Goal: Task Accomplishment & Management: Manage account settings

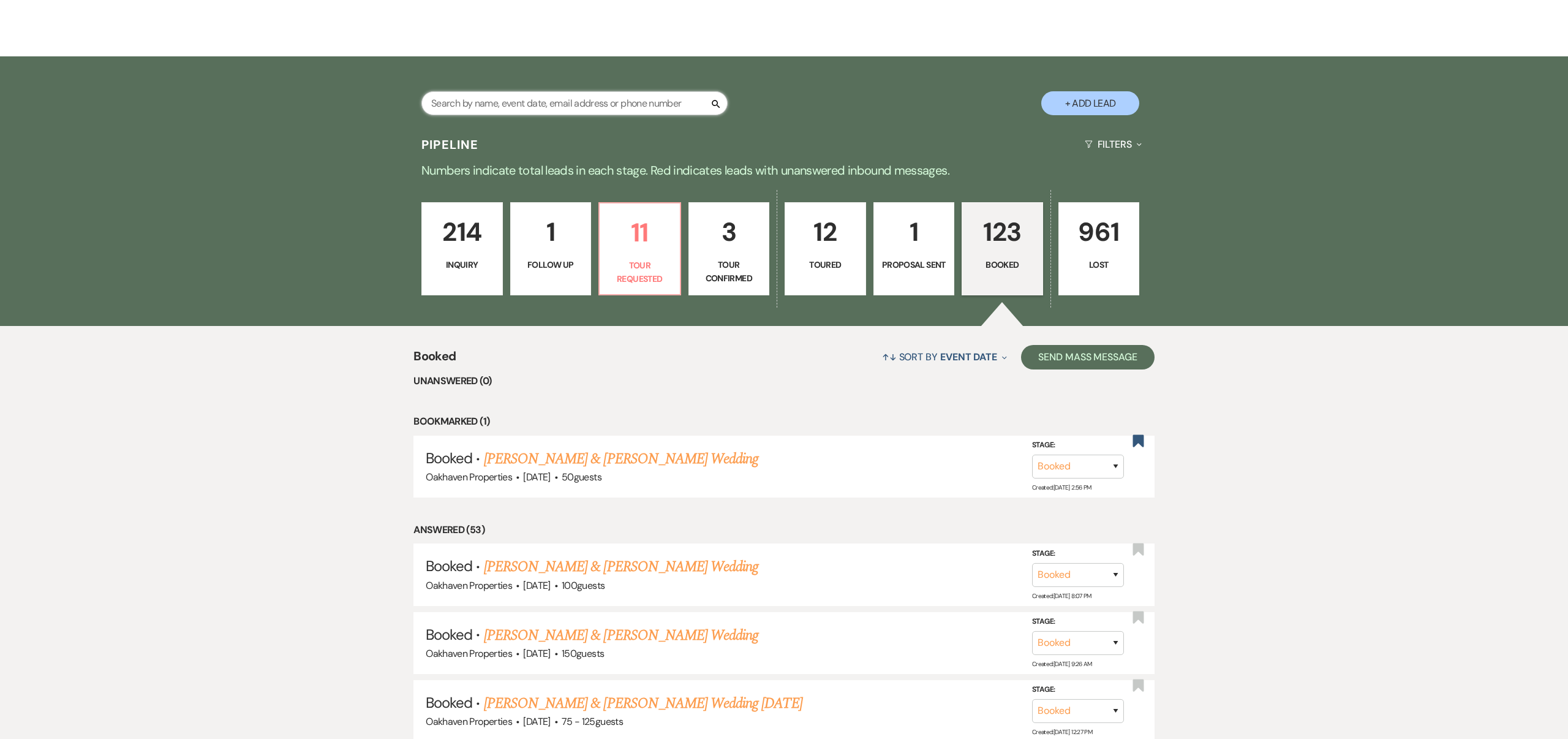
click at [622, 104] on input "text" at bounding box center [574, 103] width 307 height 24
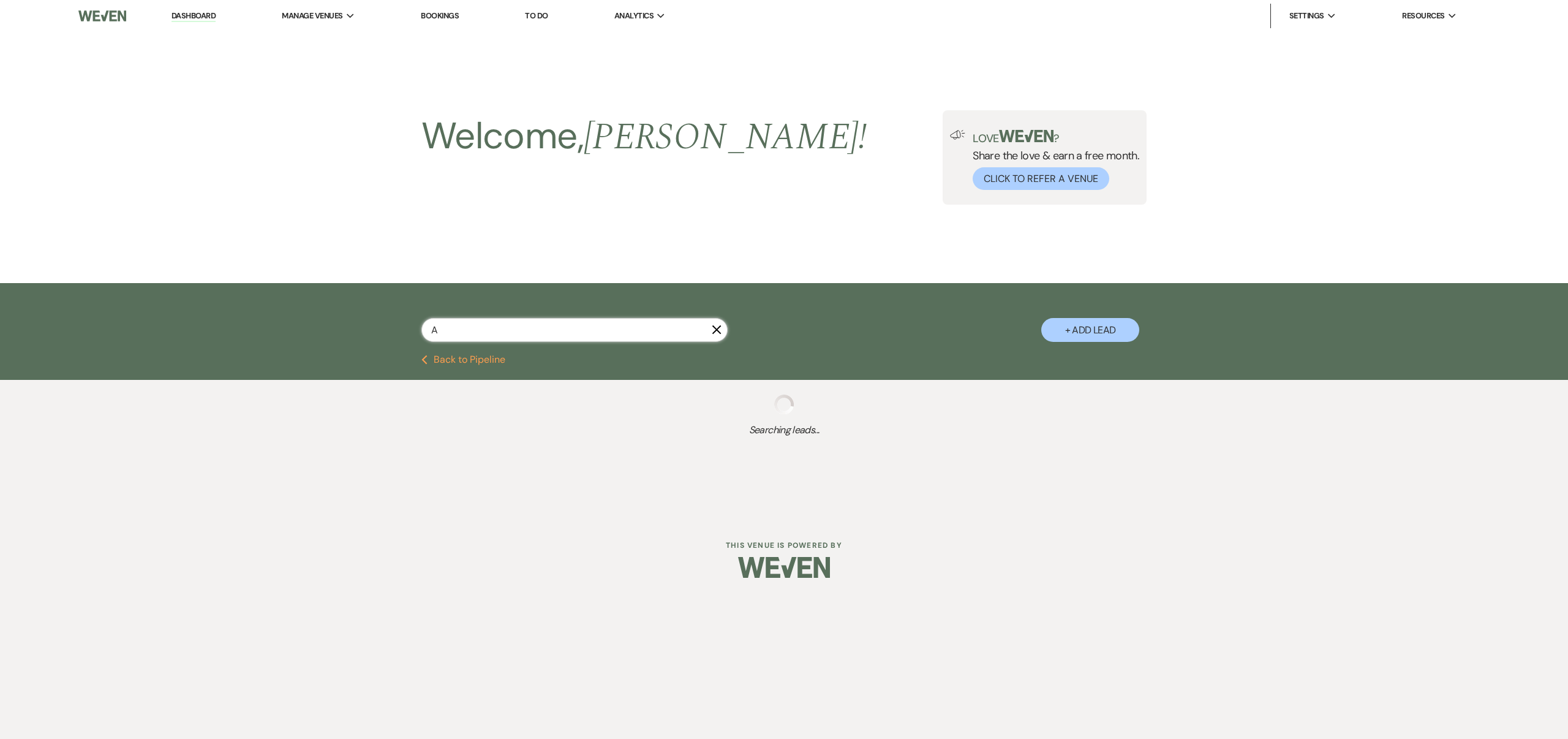
type input "Ab"
select select "8"
select select "6"
select select "8"
select select "4"
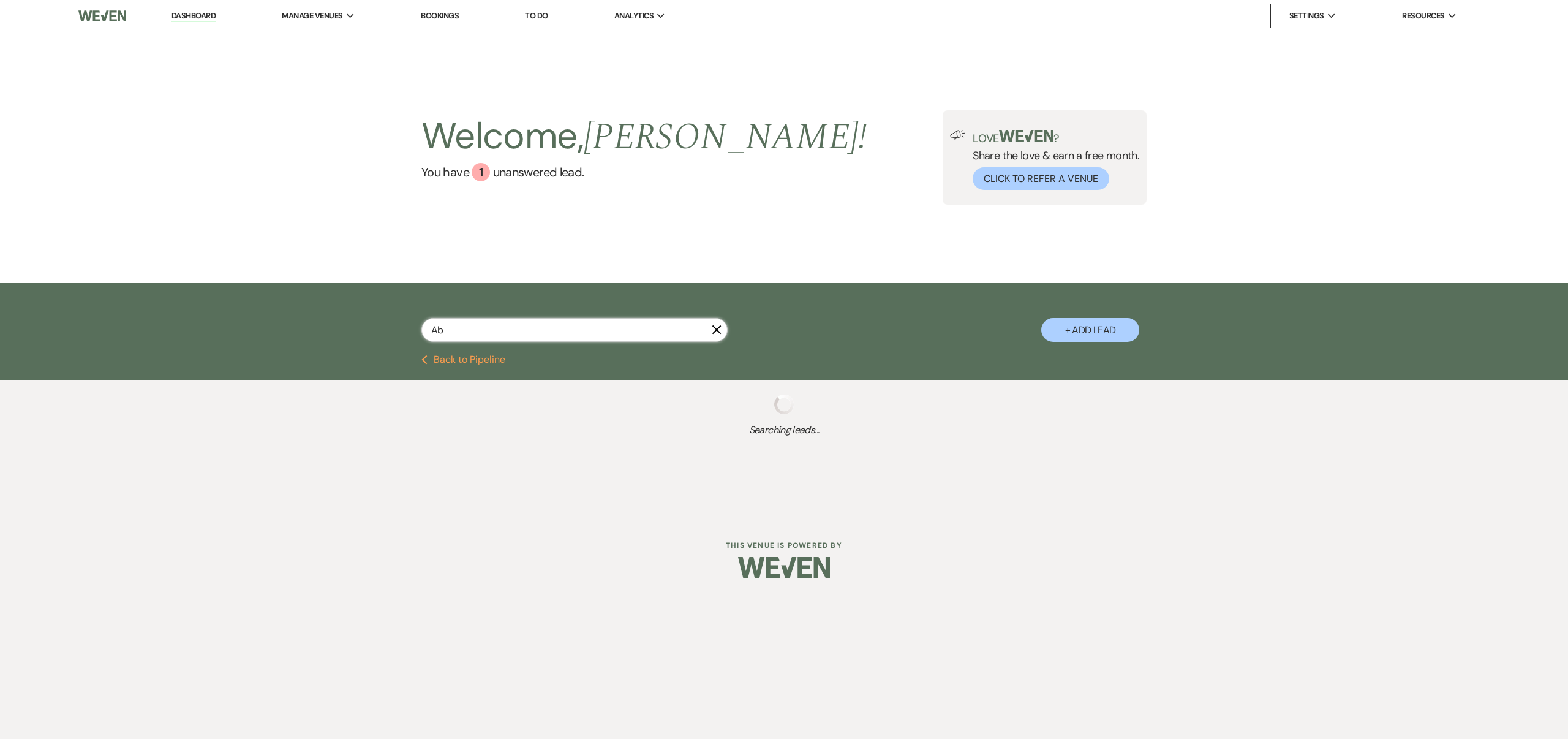
select select "8"
select select "6"
select select "5"
select select "8"
select select "6"
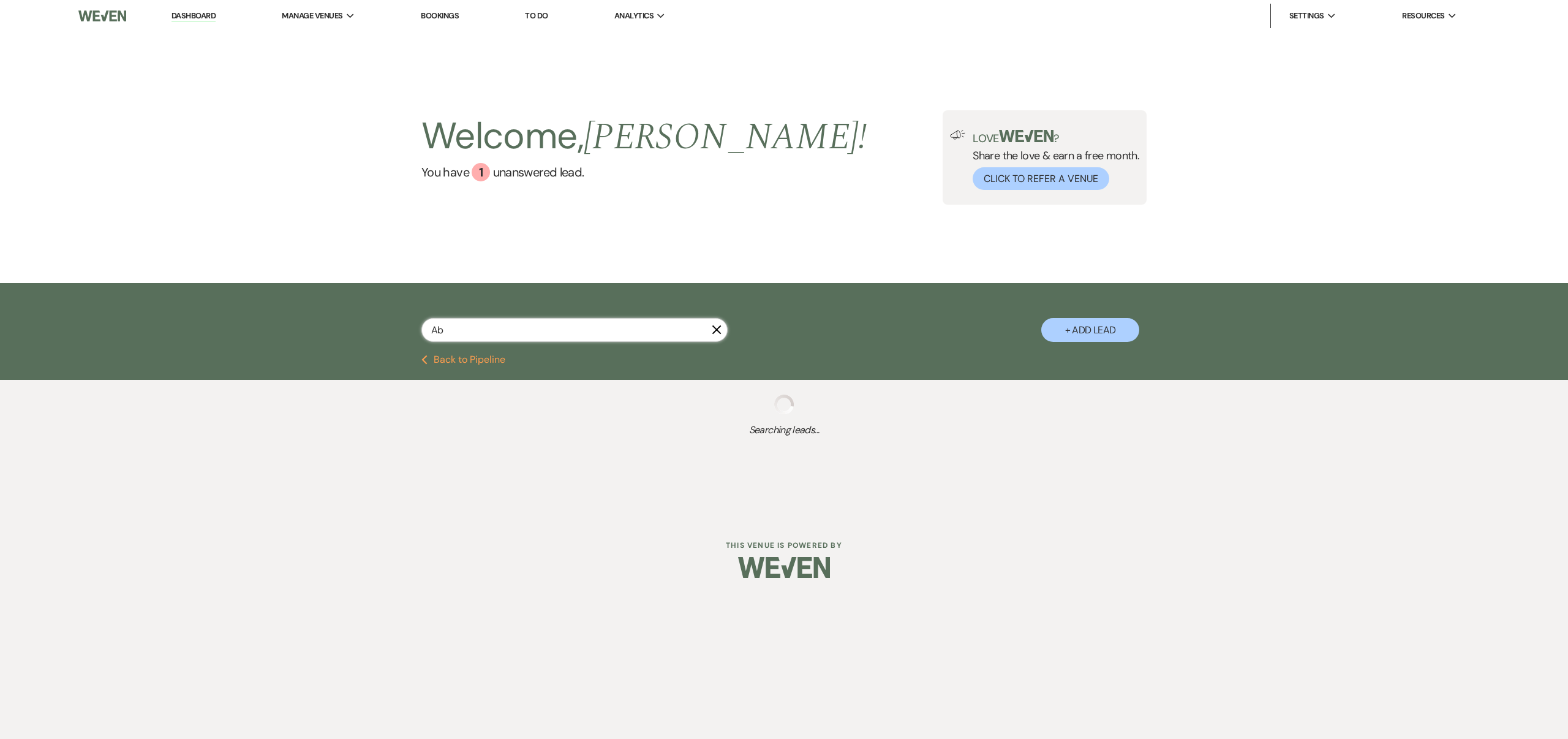
select select "8"
select select "6"
select select "8"
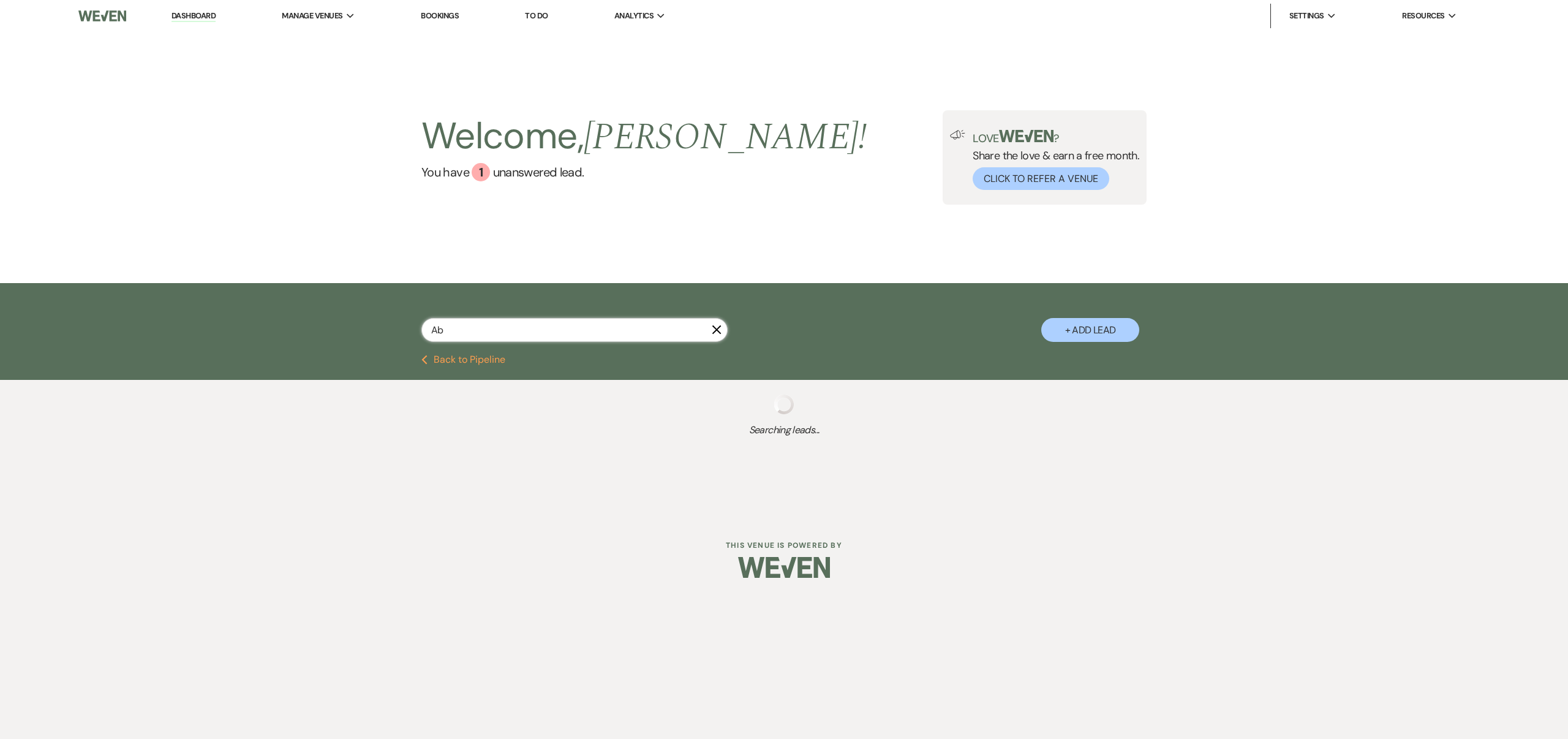
select select "7"
select select "8"
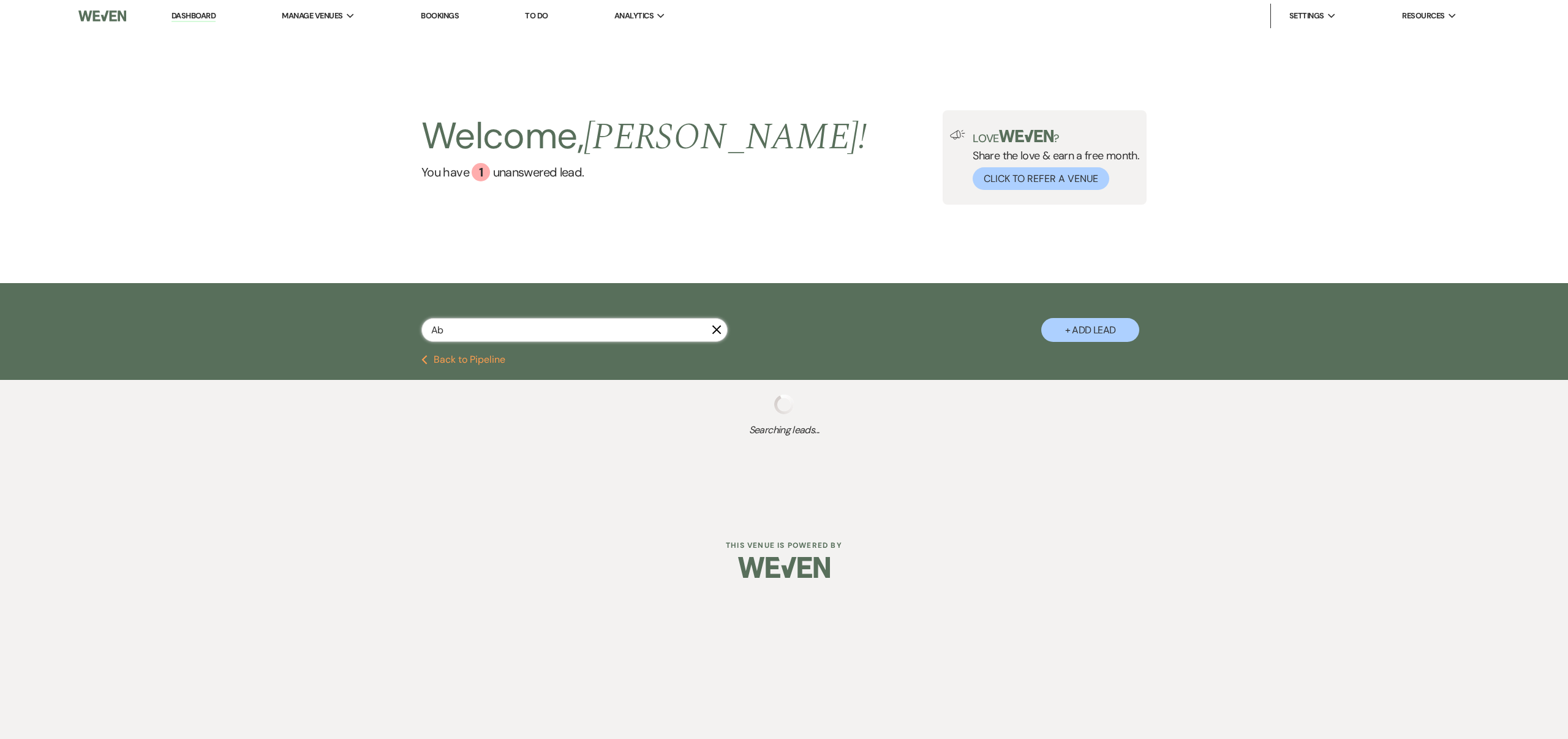
select select "8"
select select "6"
select select "8"
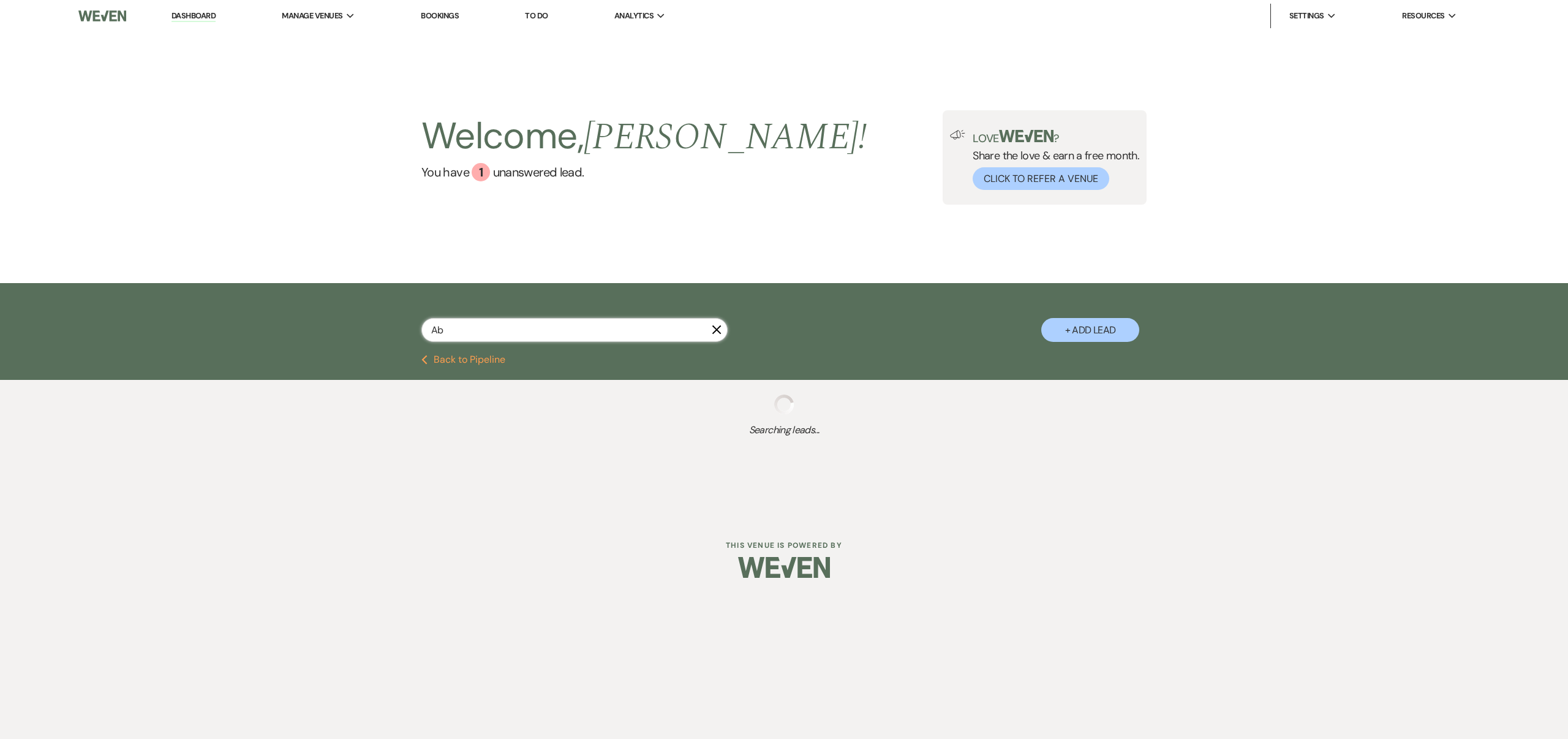
select select "8"
select select "6"
select select "8"
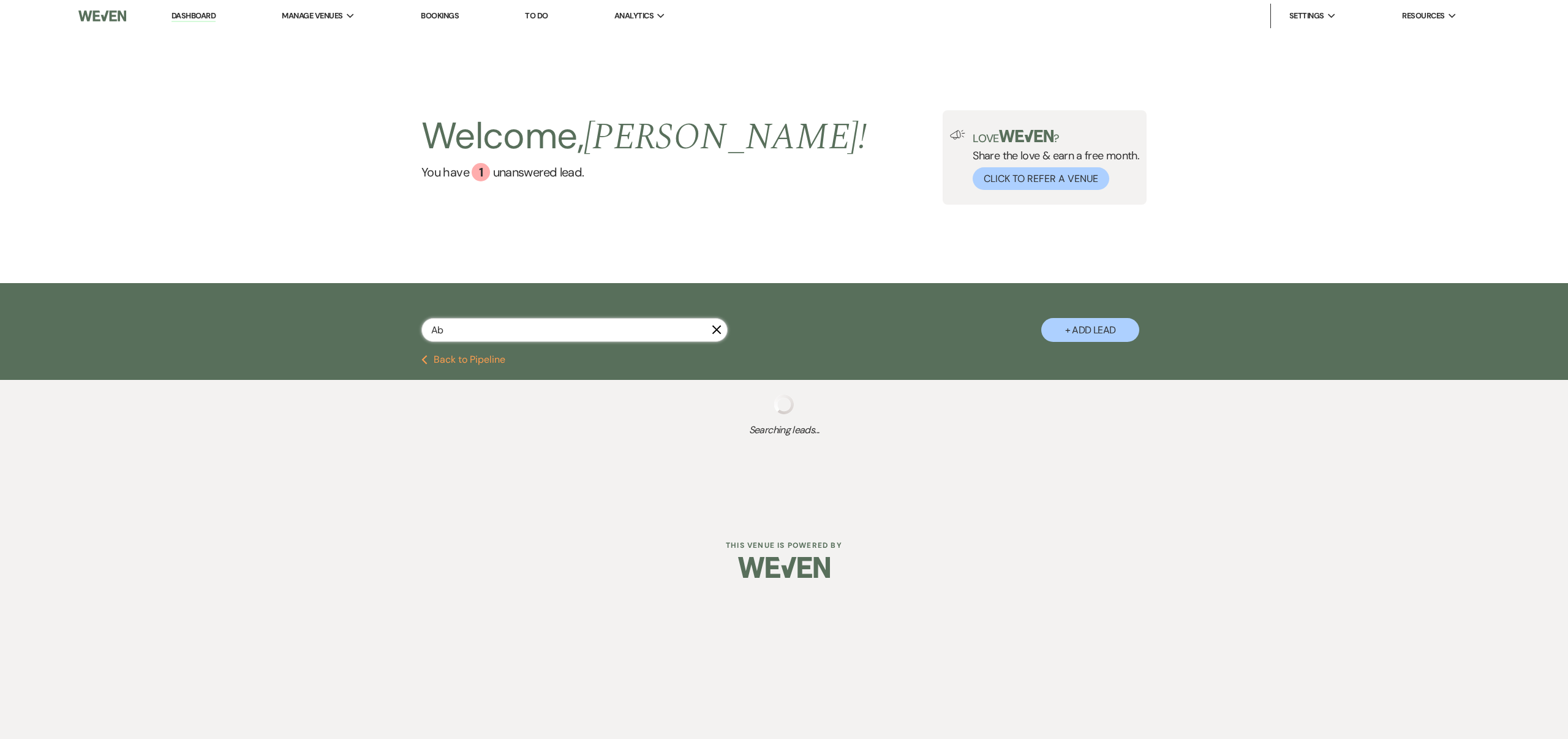
select select "8"
select select "6"
select select "8"
select select "6"
select select "8"
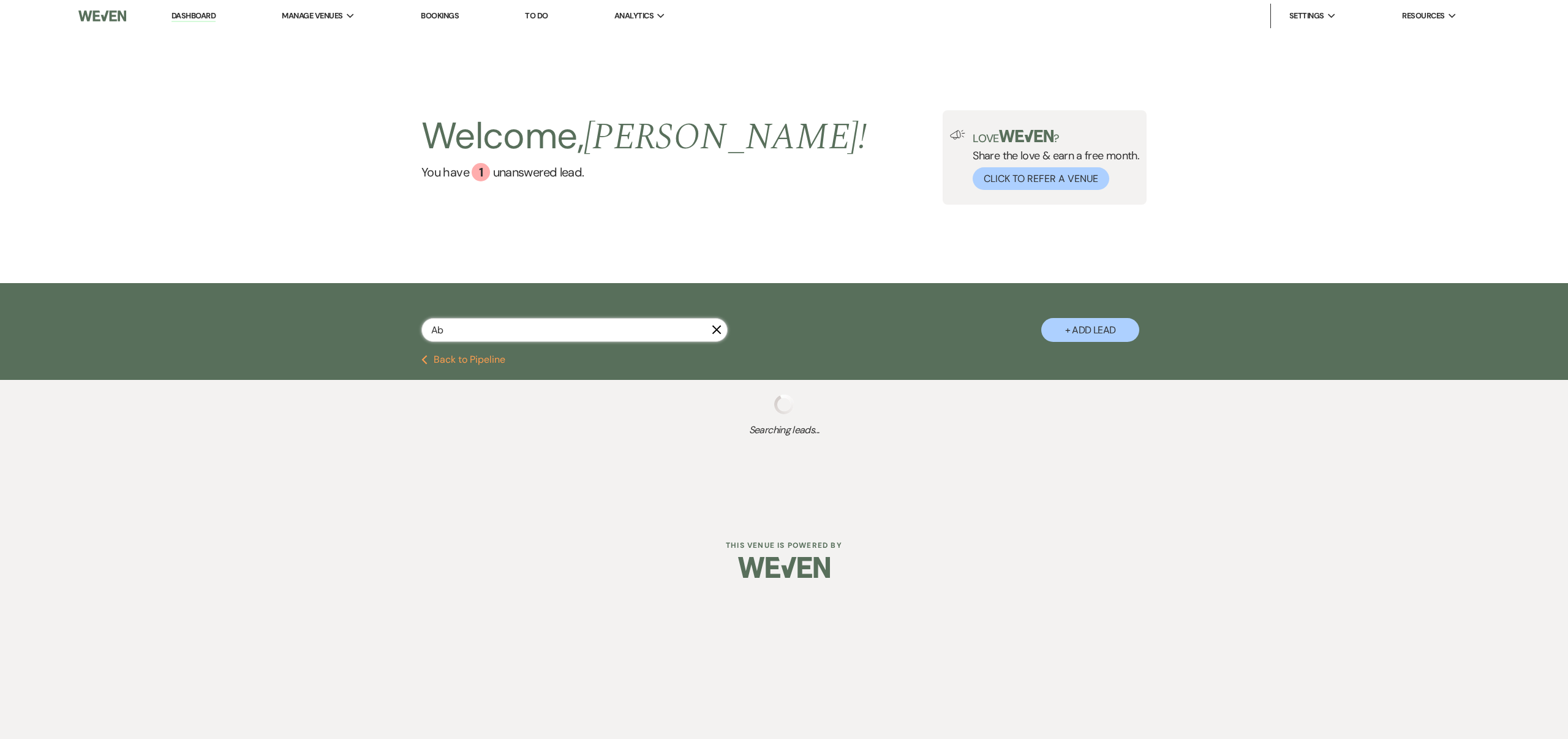
select select "6"
select select "8"
select select "6"
select select "8"
select select "3"
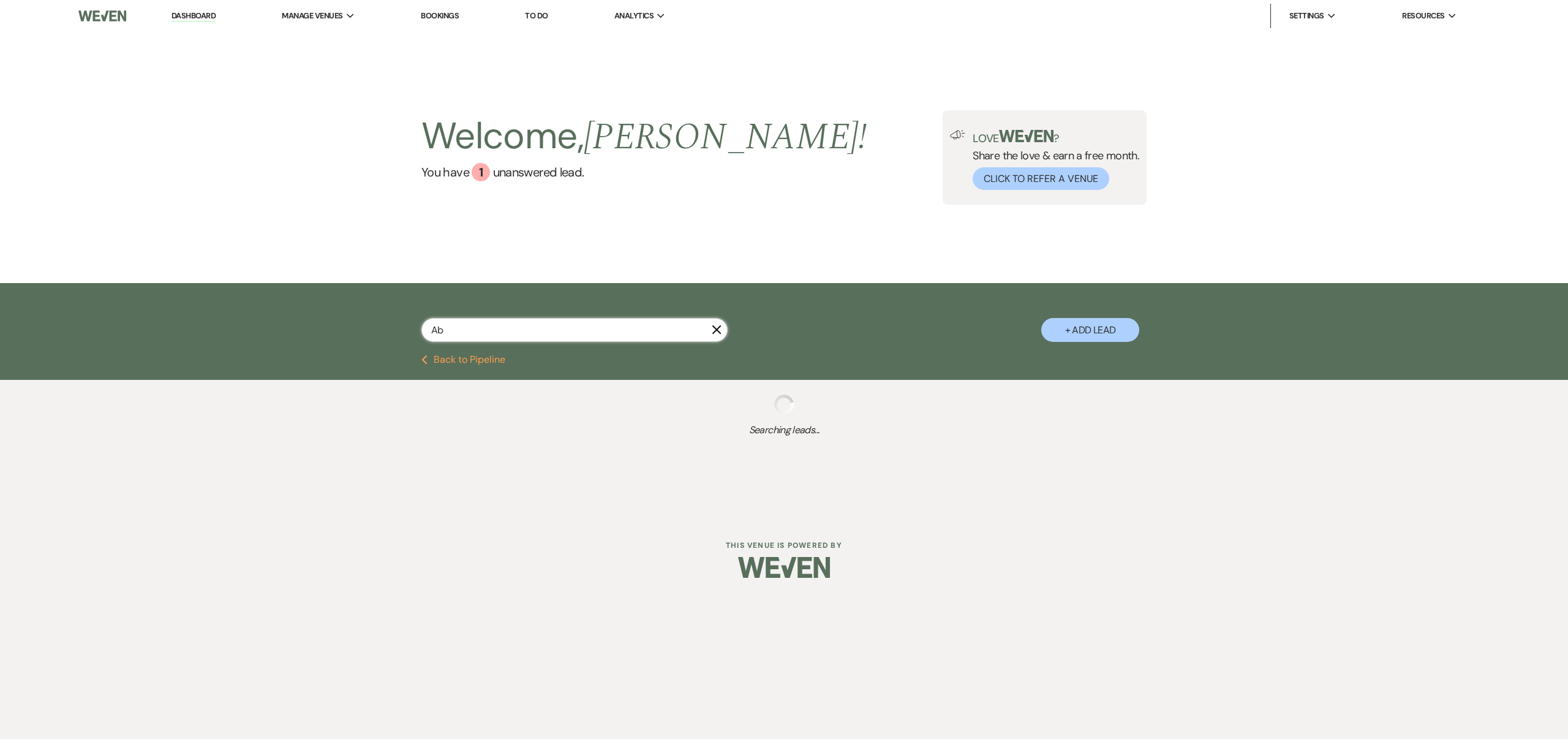
select select "8"
select select "5"
select select "8"
select select "5"
select select "8"
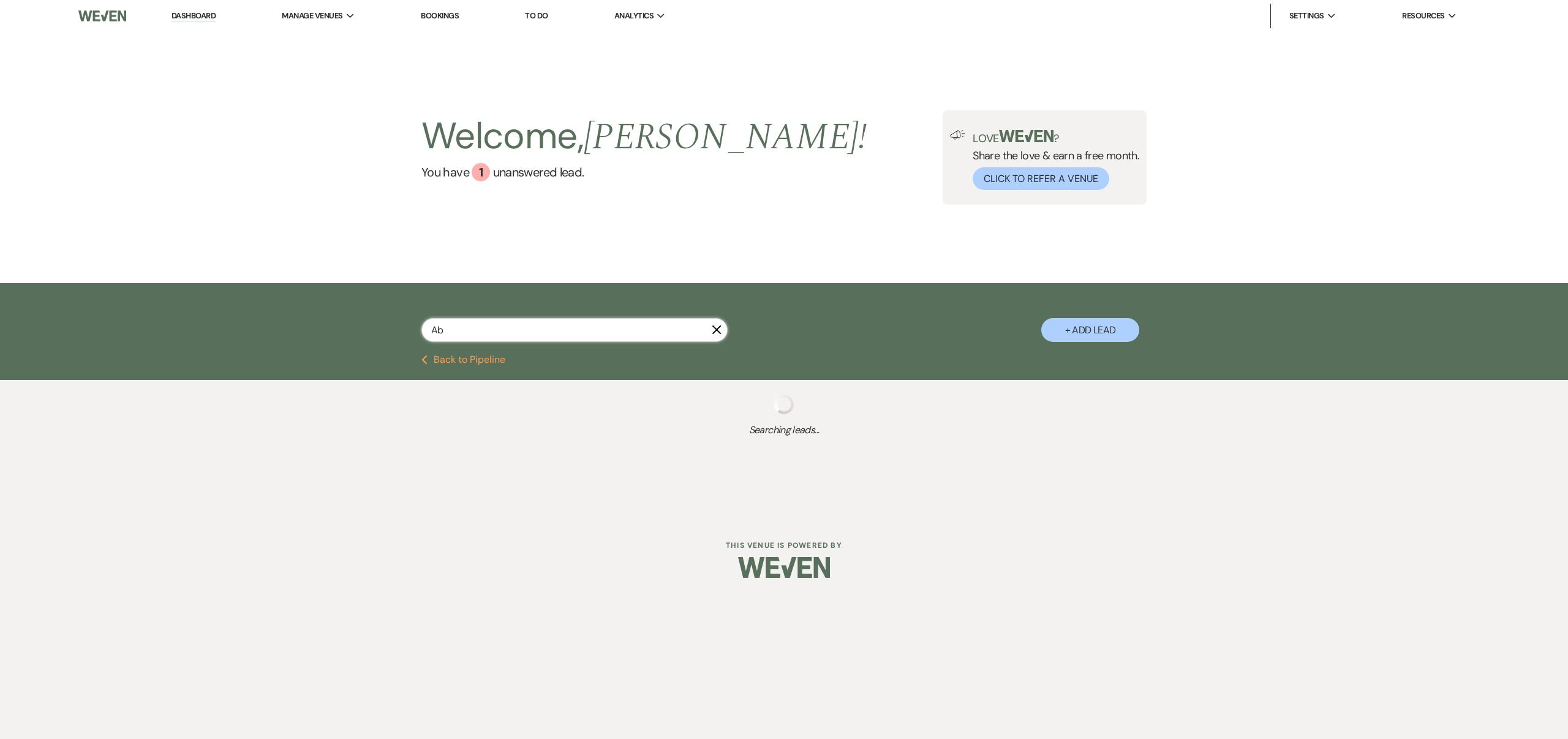
select select "6"
select select "8"
select select "6"
select select "8"
select select "1"
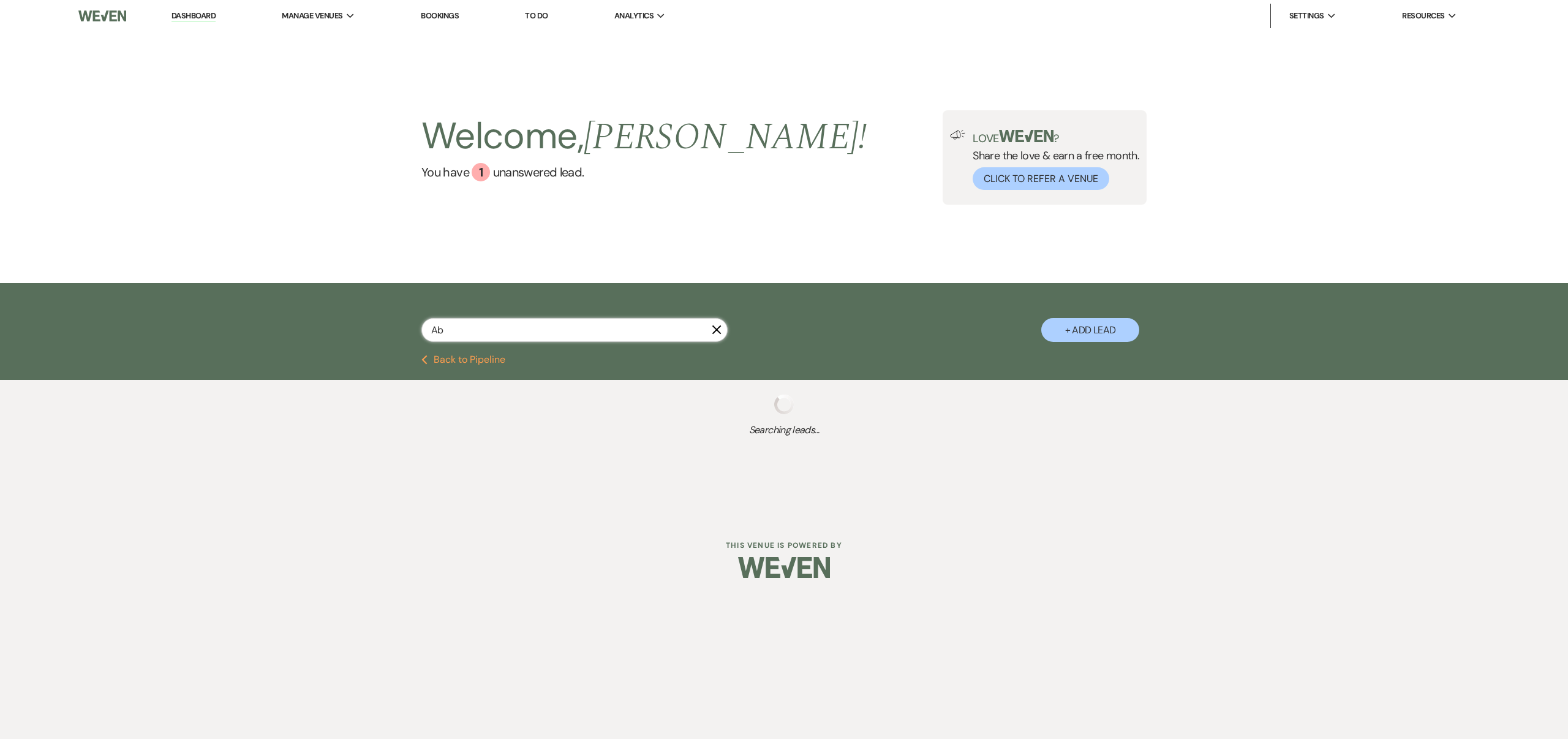
select select "8"
select select "6"
select select "8"
select select "6"
select select "8"
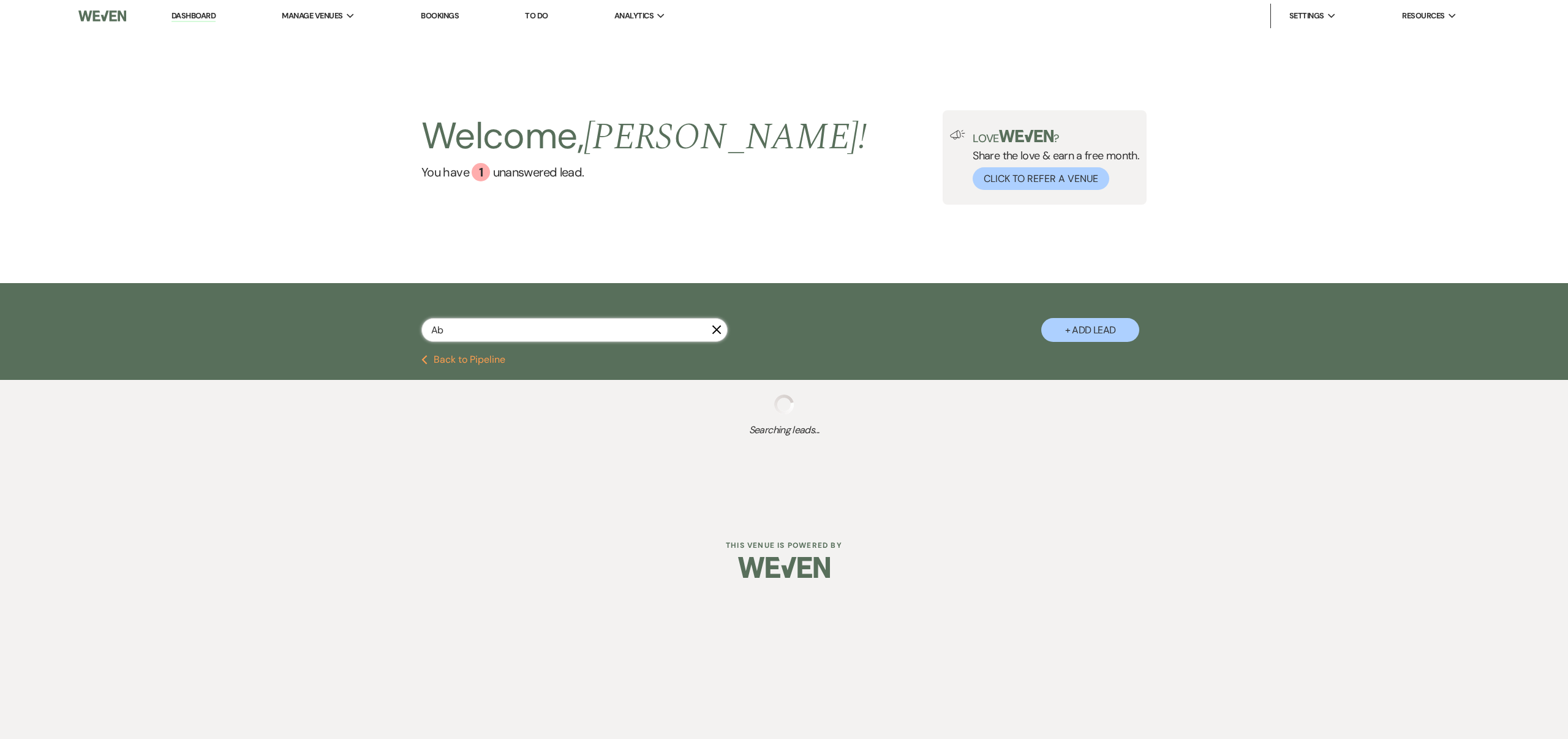
select select "5"
select select "8"
select select "6"
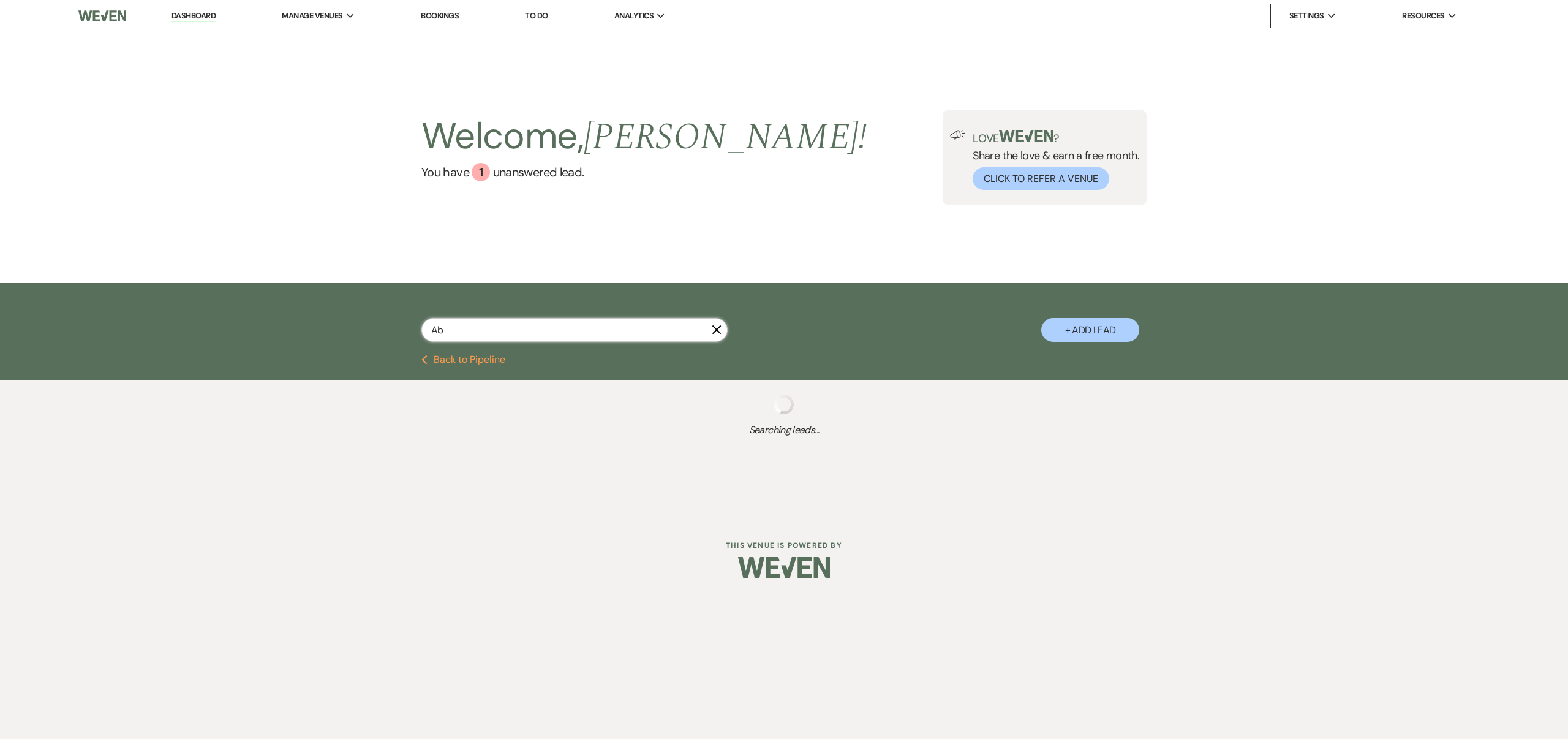
select select "8"
select select "6"
select select "8"
select select "5"
select select "8"
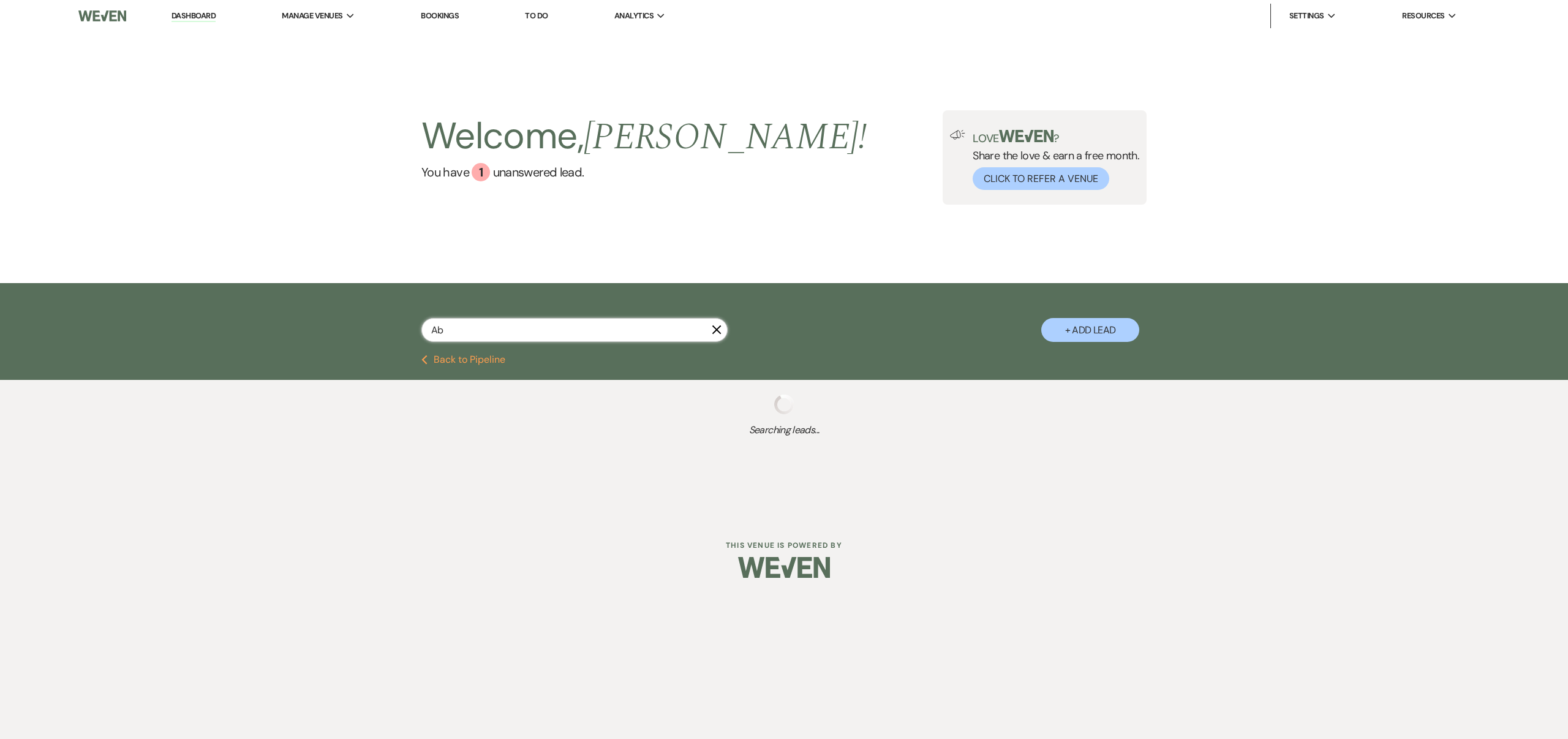
select select "5"
select select "8"
select select "6"
select select "8"
select select "5"
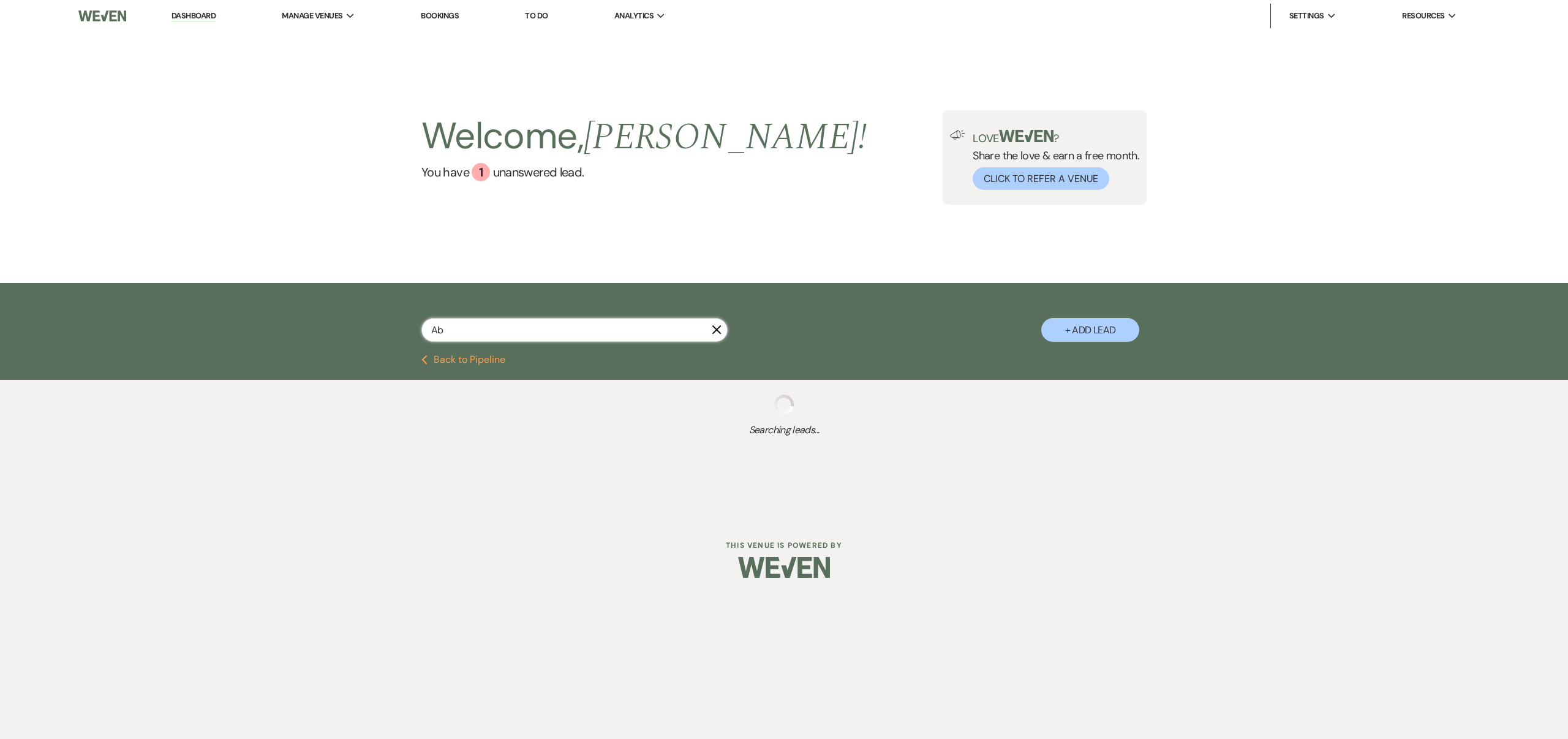
select select "8"
select select "6"
select select "8"
select select "6"
select select "8"
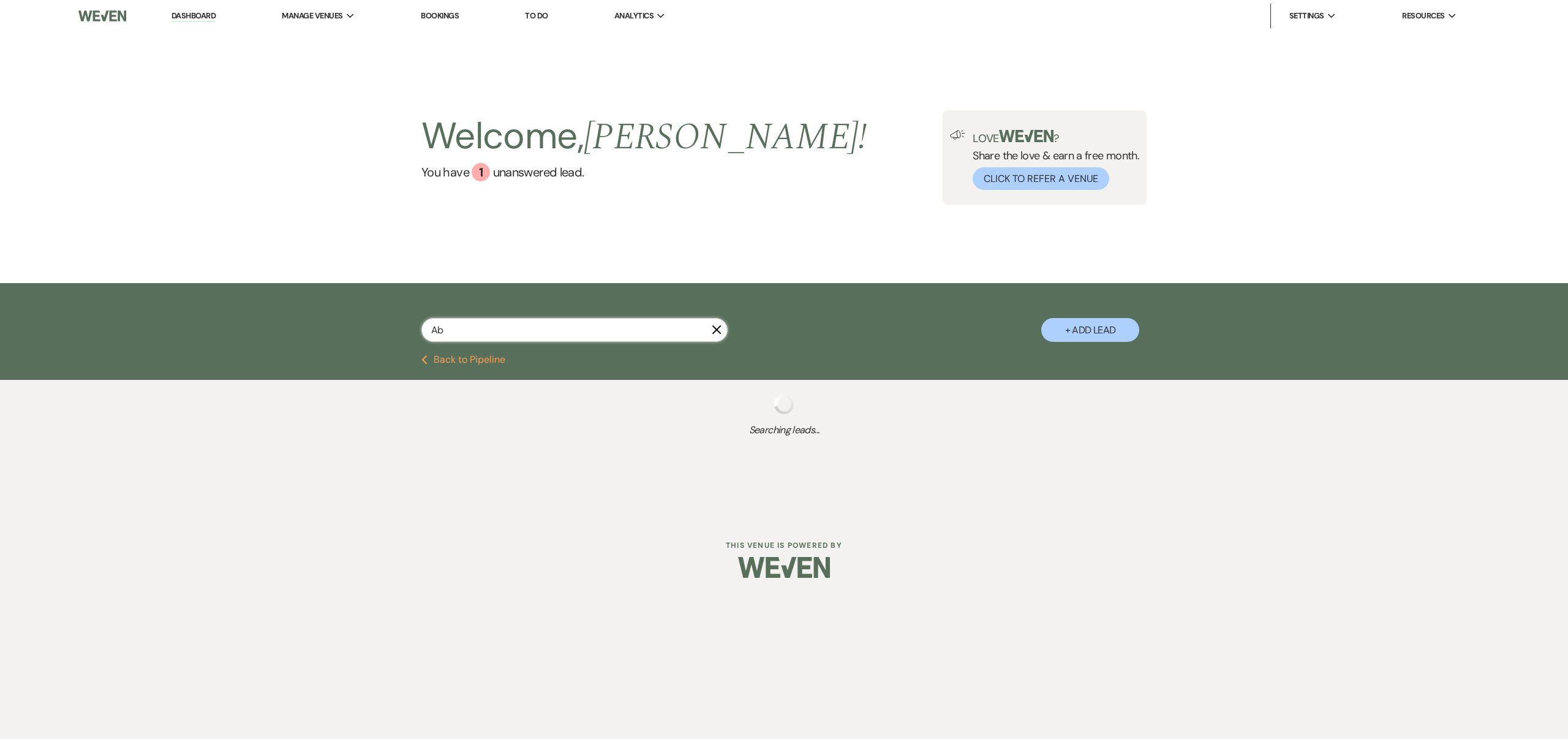
select select "8"
select select "5"
select select "8"
select select "5"
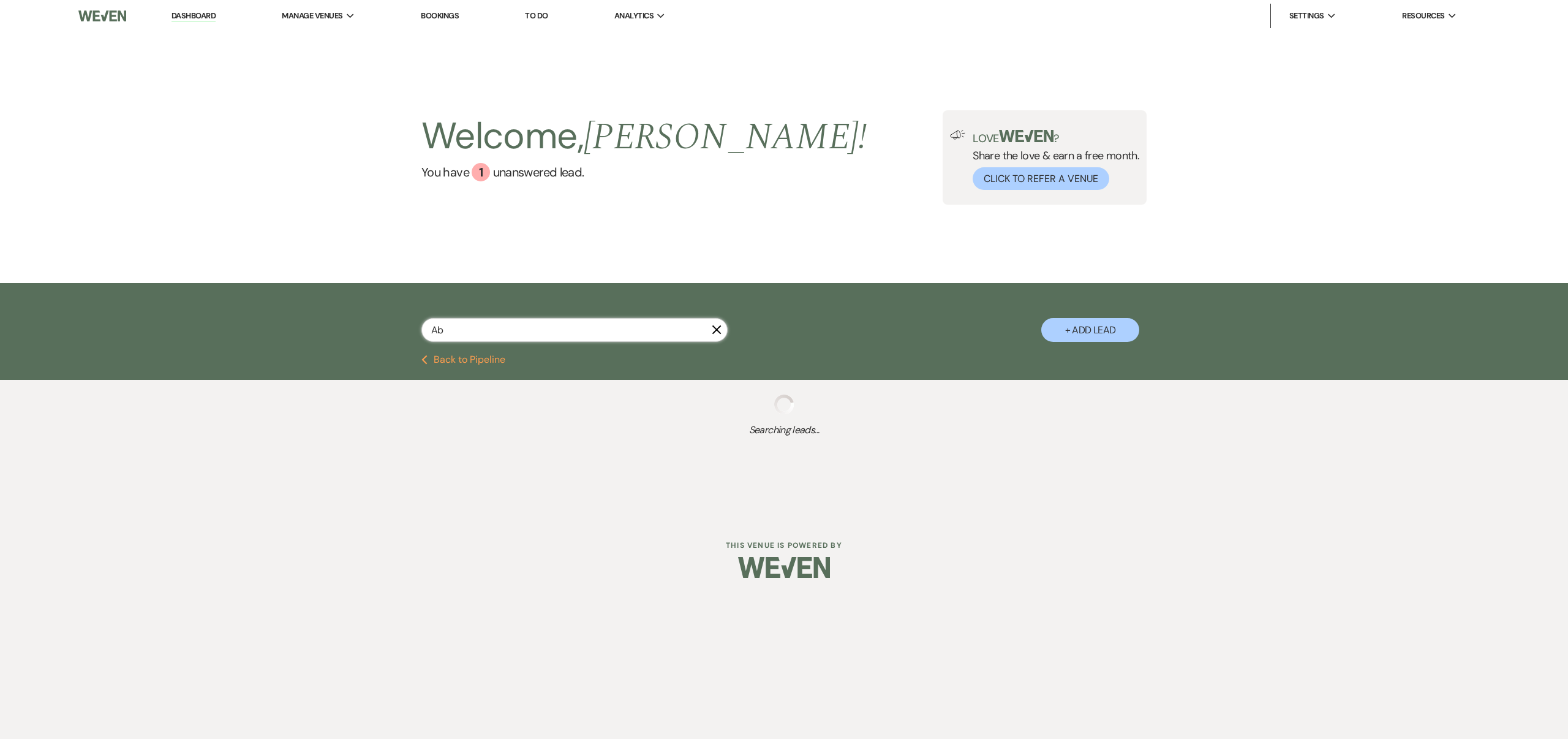
select select "8"
select select "5"
select select "8"
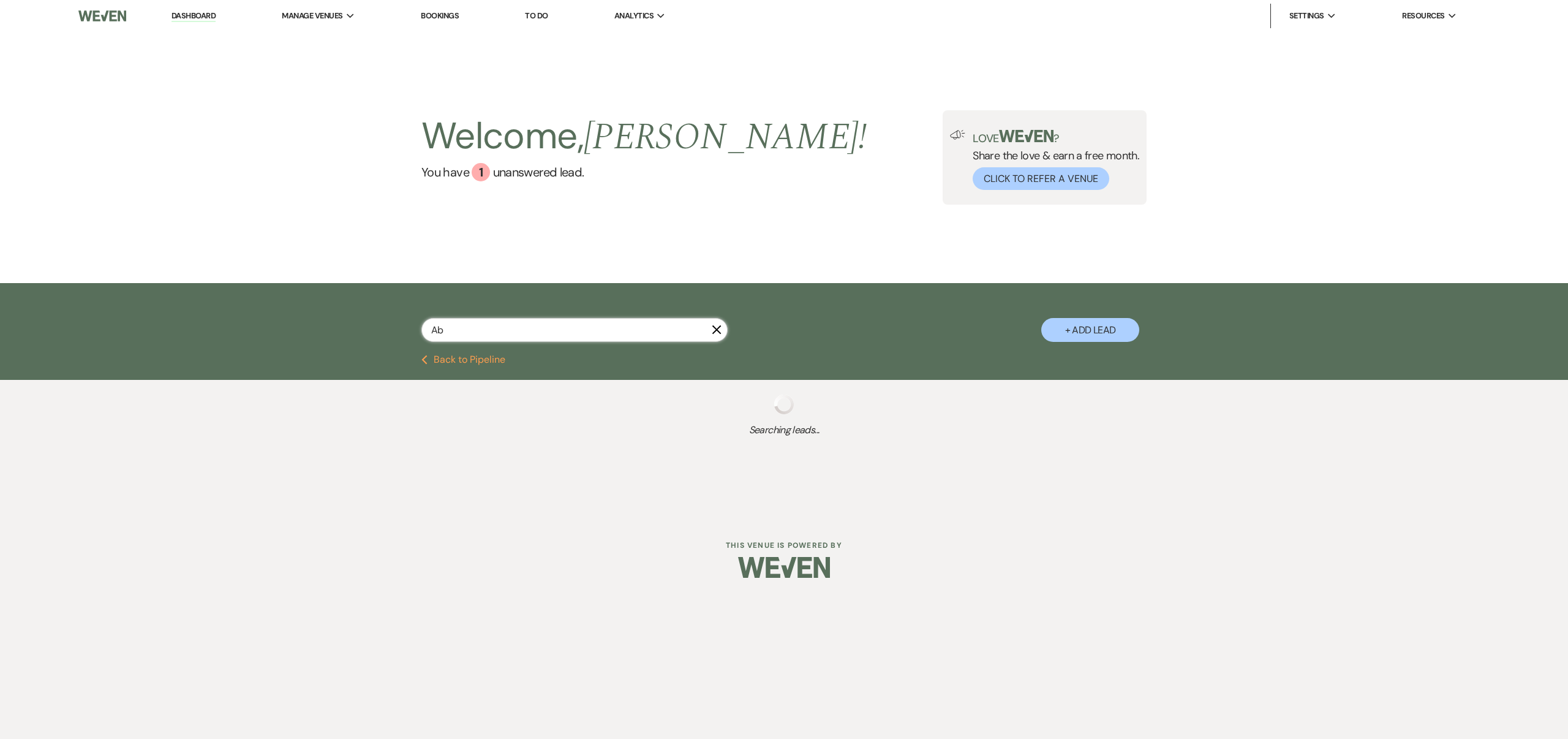
select select "8"
select select "5"
select select "8"
select select "3"
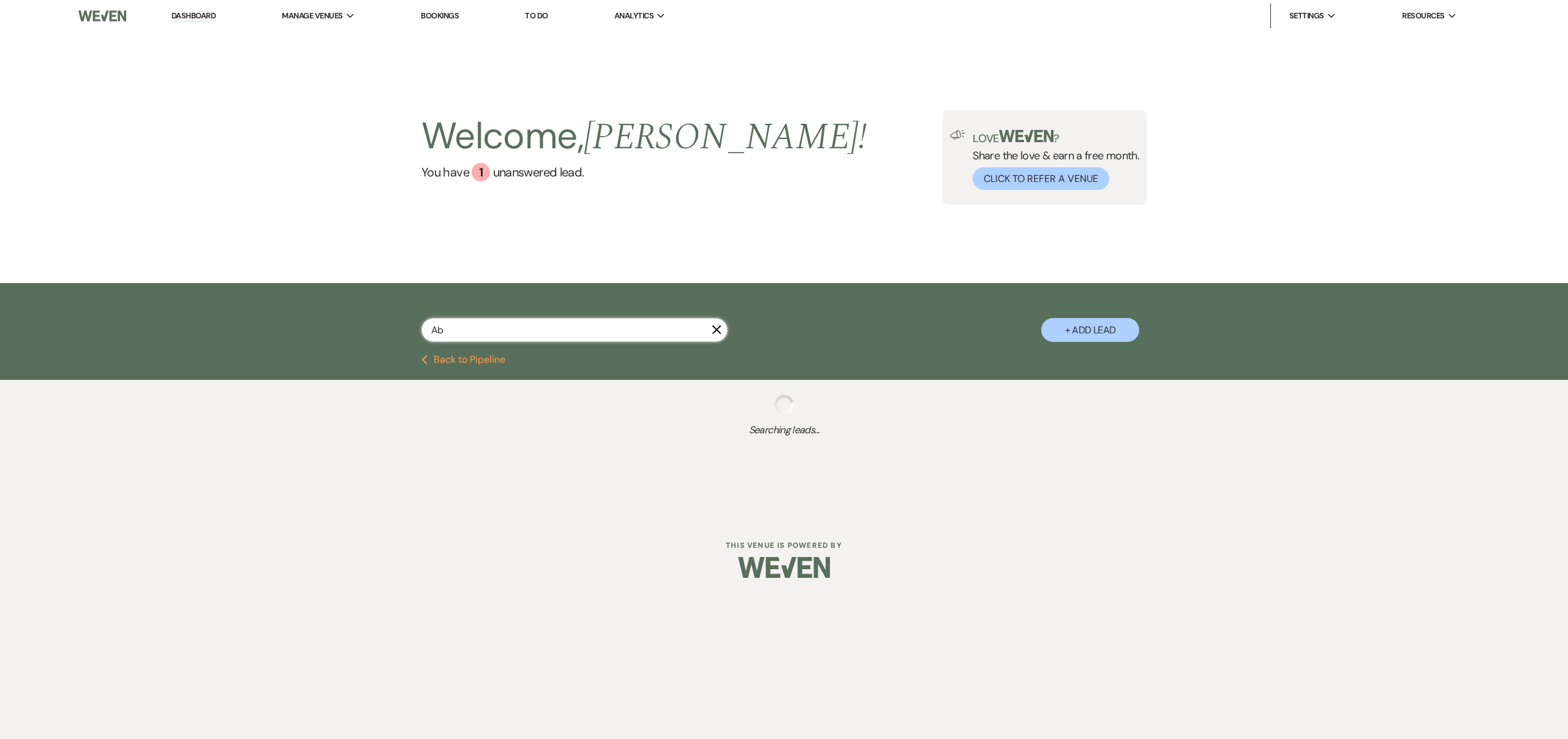
select select "8"
select select "5"
select select "8"
select select "3"
select select "8"
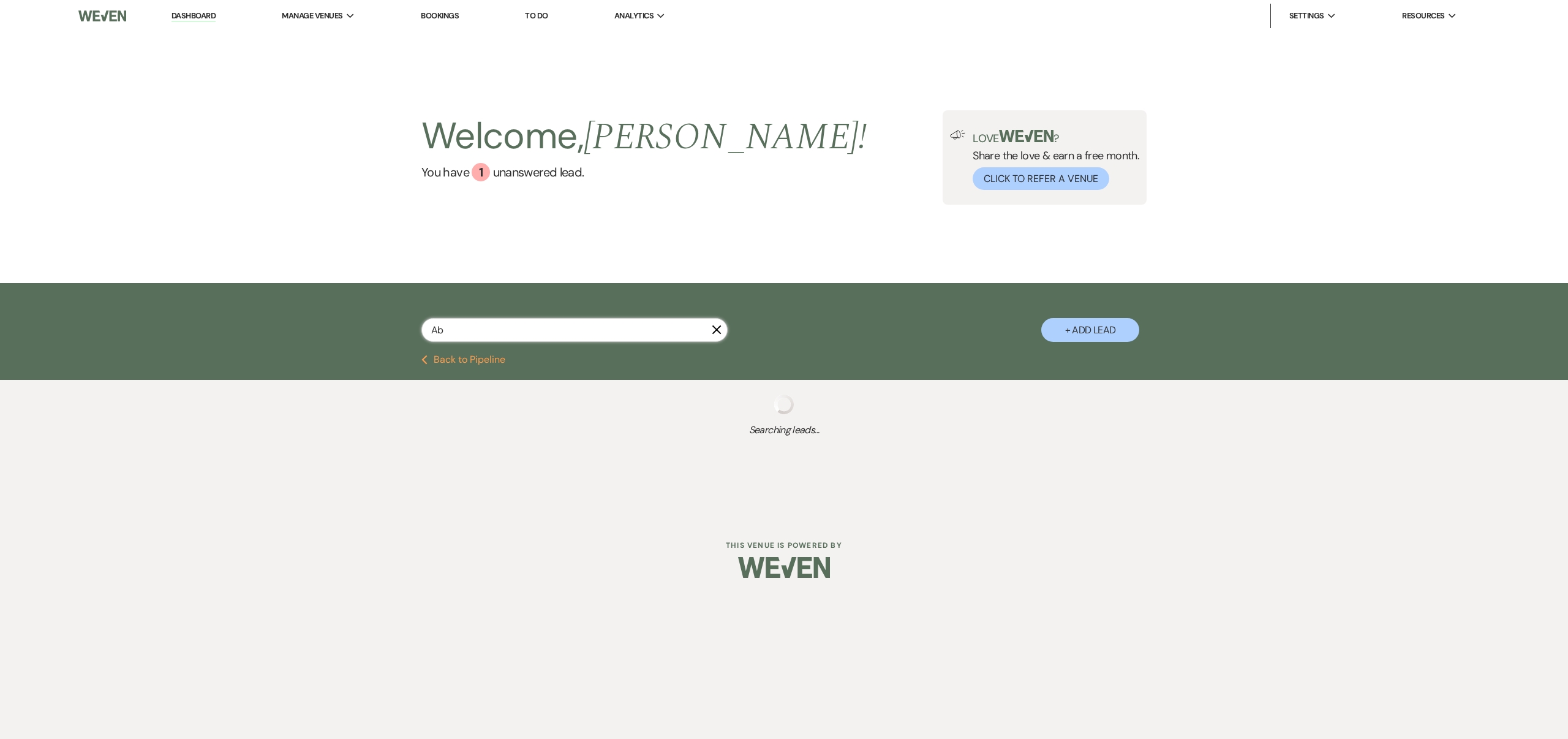
select select "4"
select select "8"
select select "5"
select select "8"
select select "6"
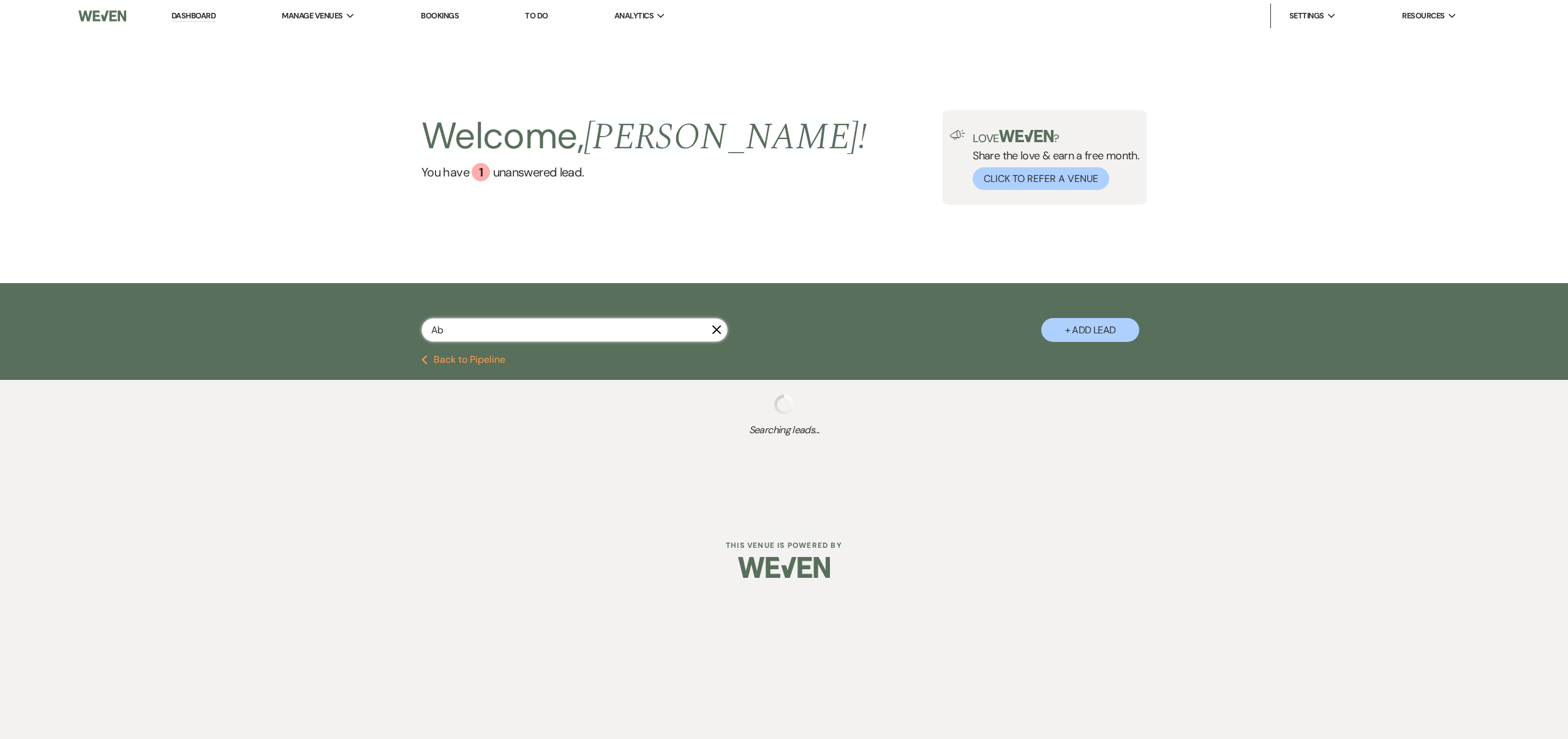
select select "8"
select select "1"
select select "8"
select select "5"
select select "8"
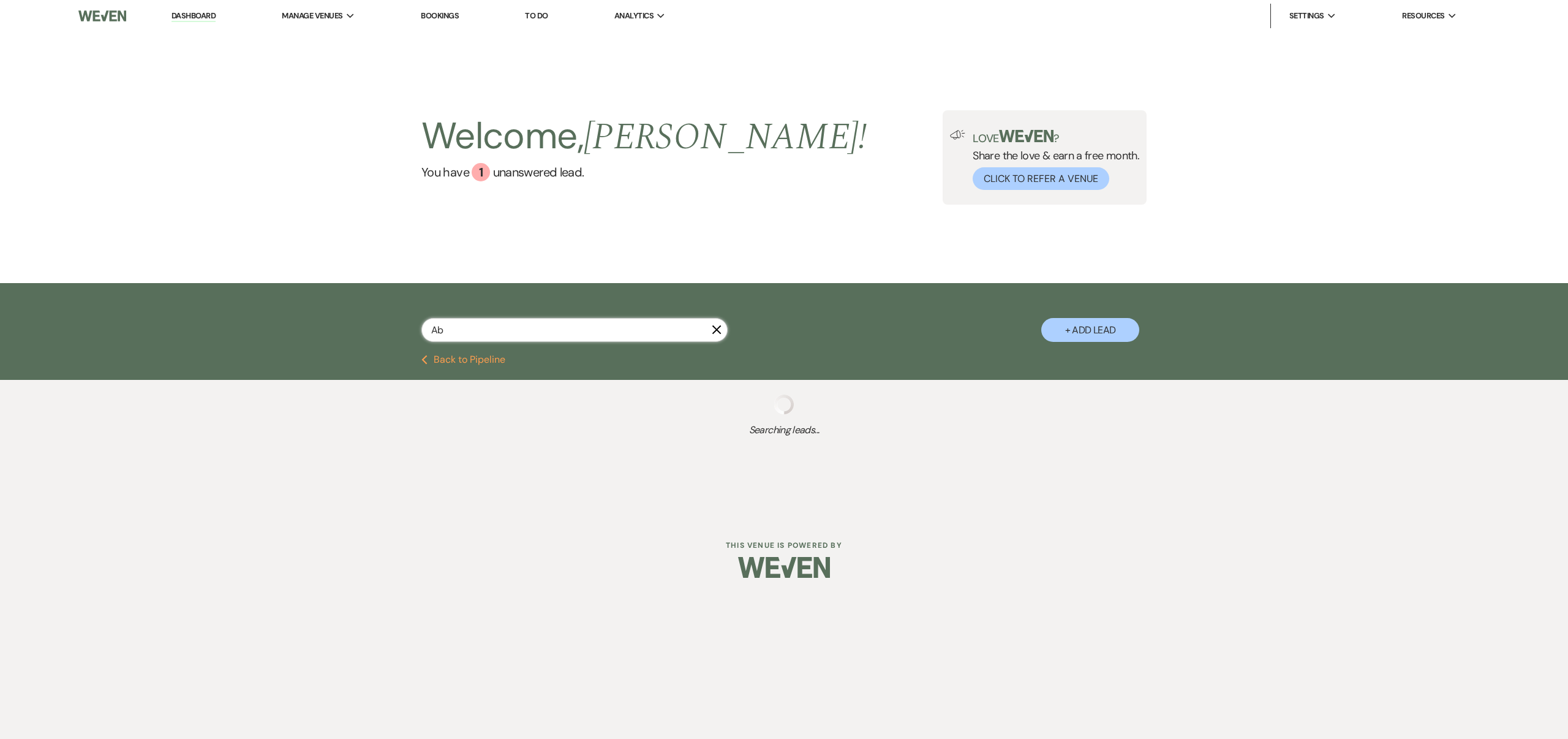
select select "6"
select select "8"
select select "5"
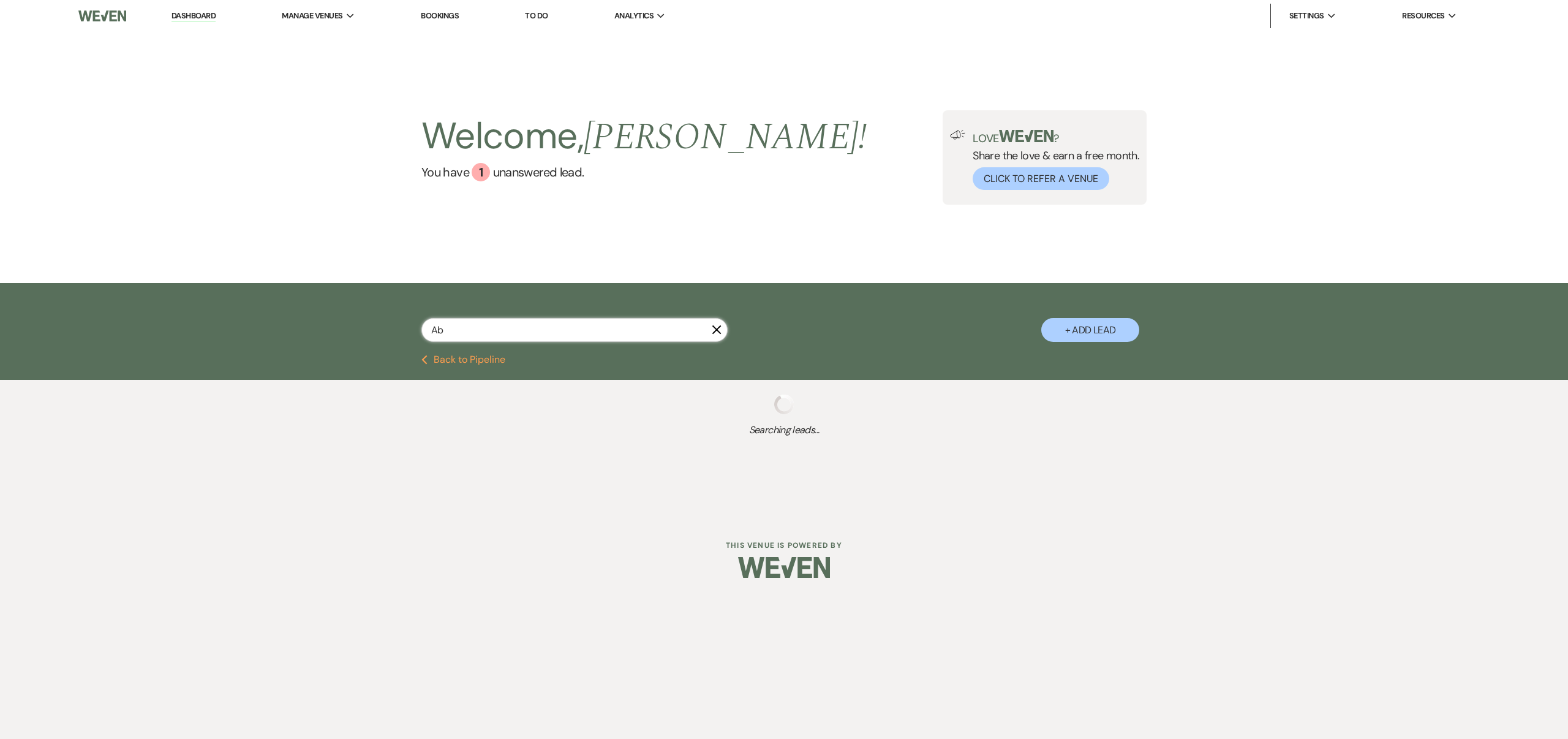
select select "8"
select select "3"
select select "8"
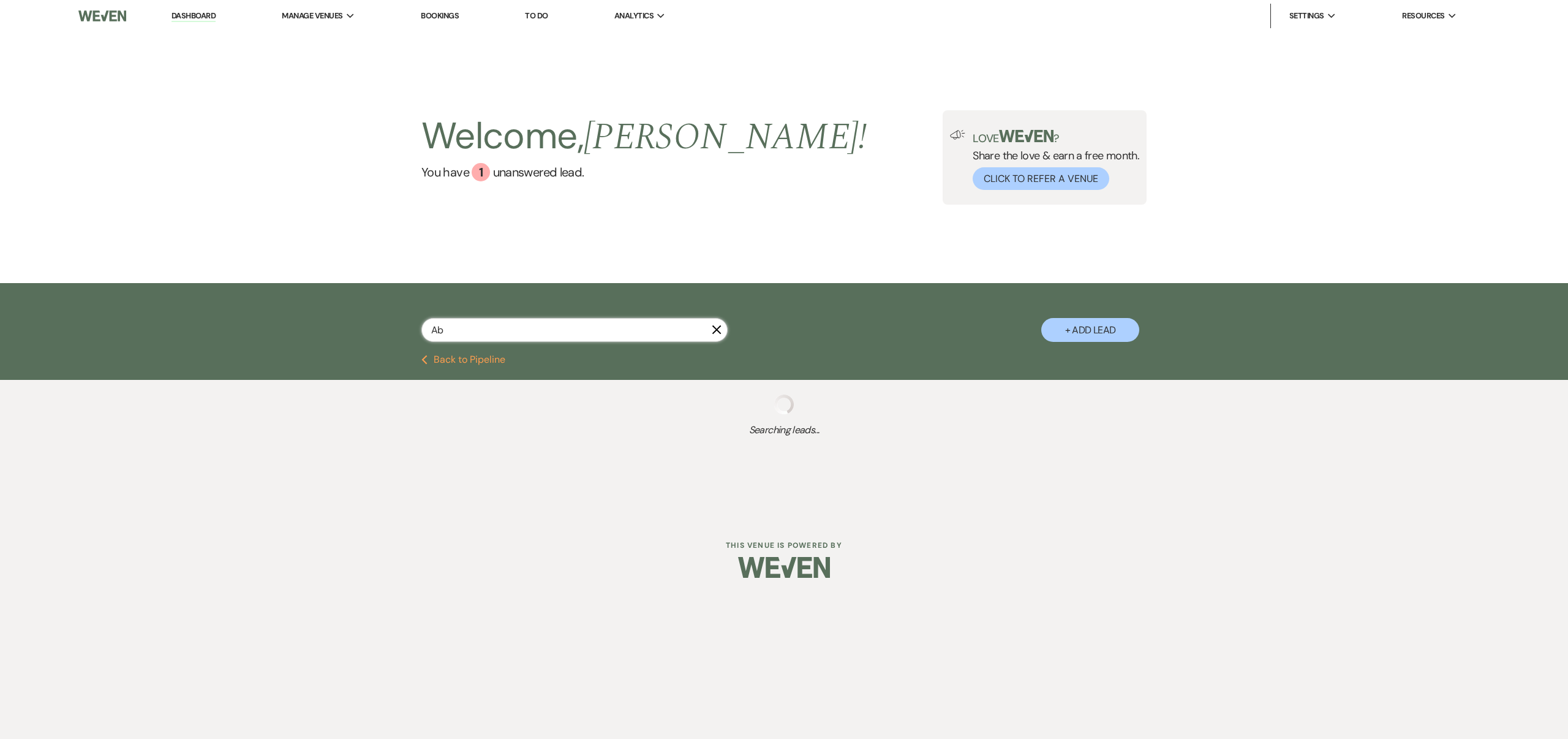
select select "6"
select select "8"
select select "6"
type input "Abiga"
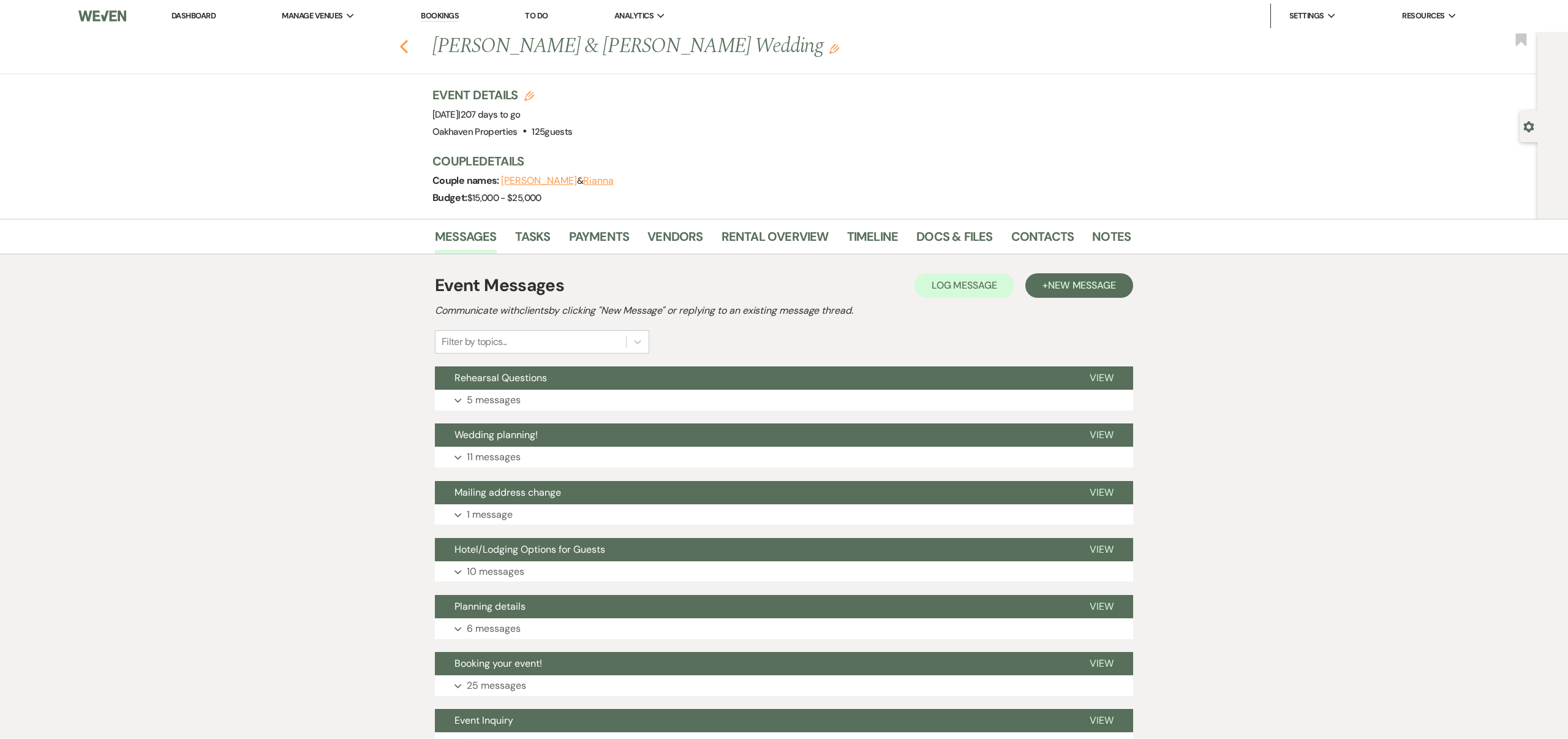
click at [402, 46] on icon "Previous" at bounding box center [404, 47] width 9 height 15
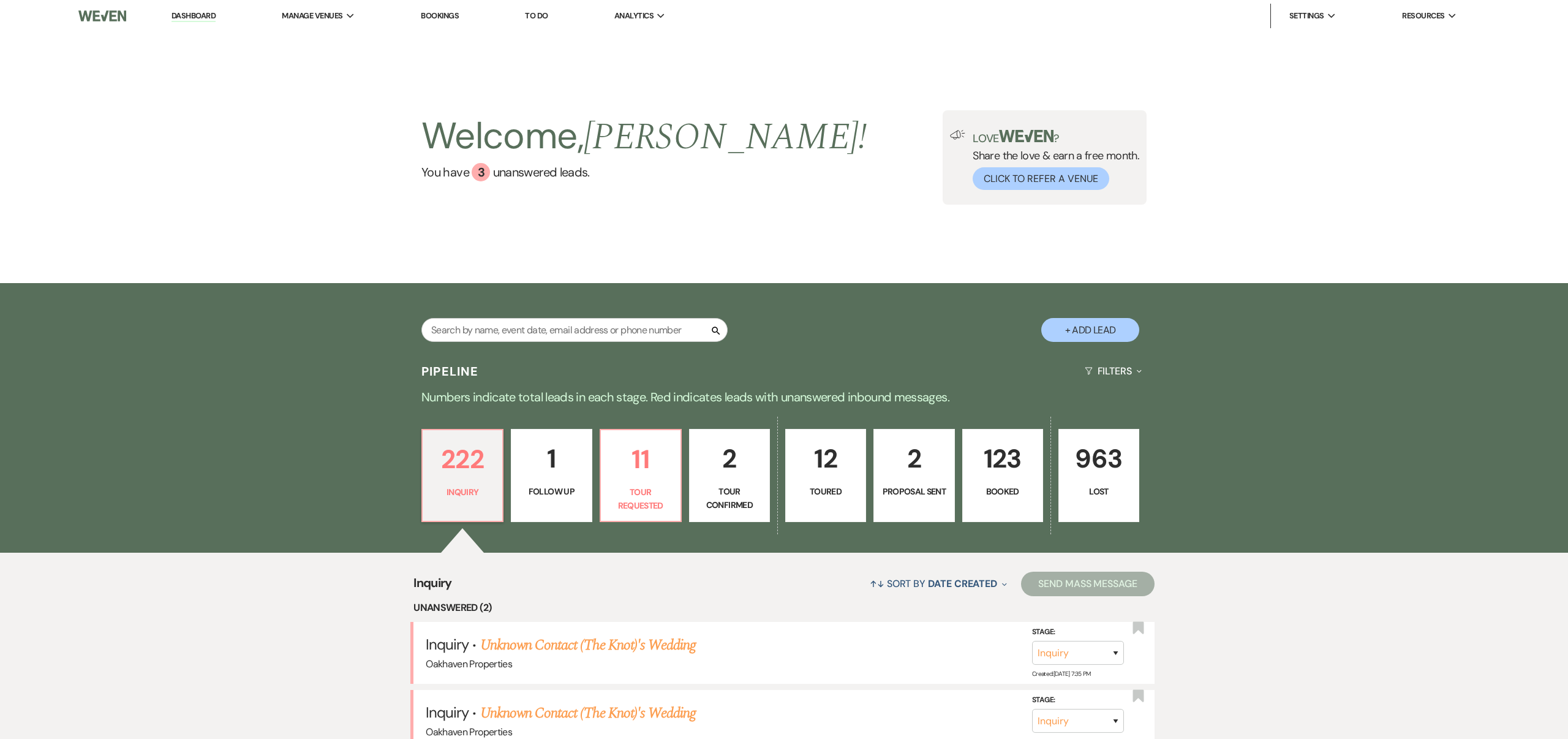
click at [1012, 478] on p "123" at bounding box center [1002, 459] width 65 height 41
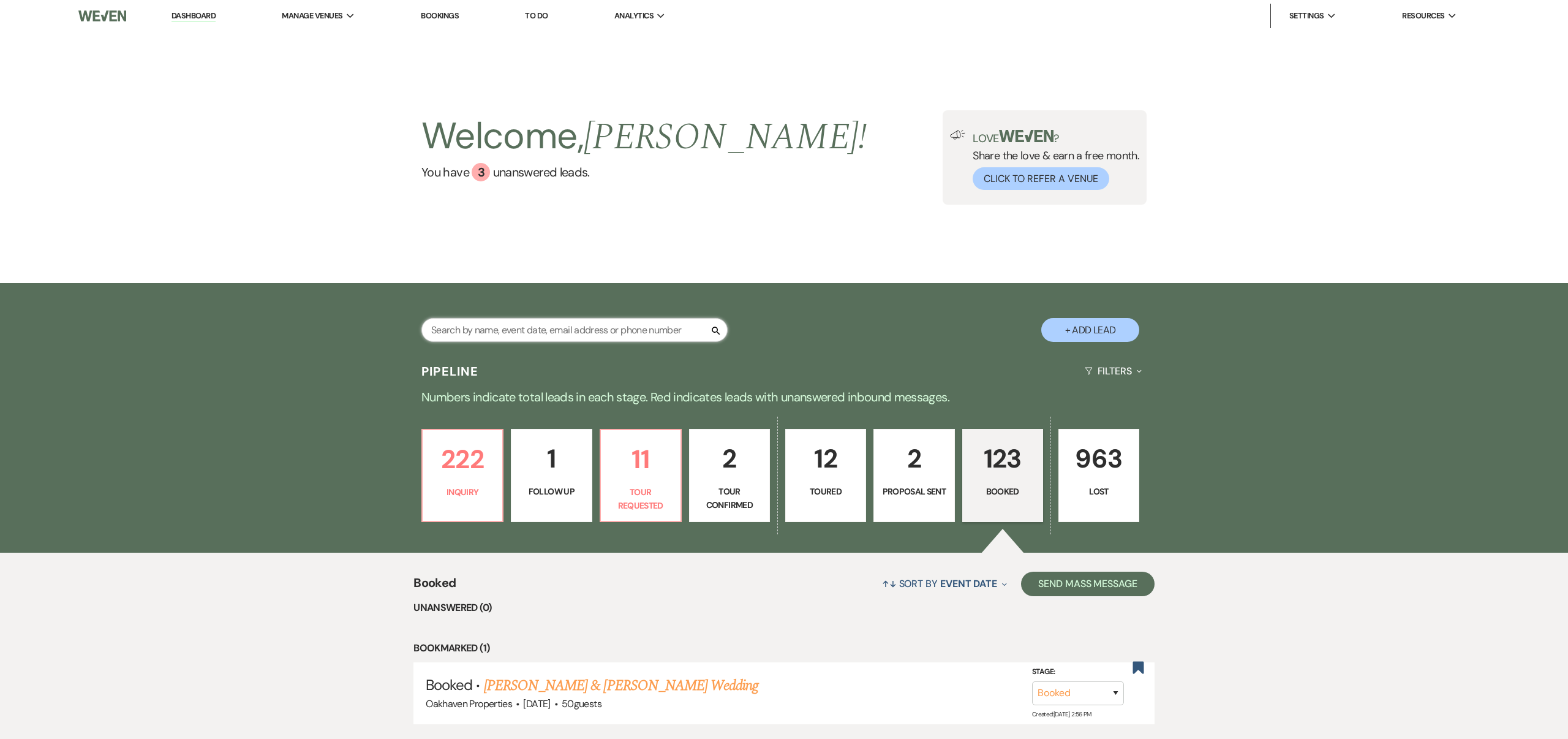
click at [592, 326] on input "text" at bounding box center [574, 330] width 307 height 24
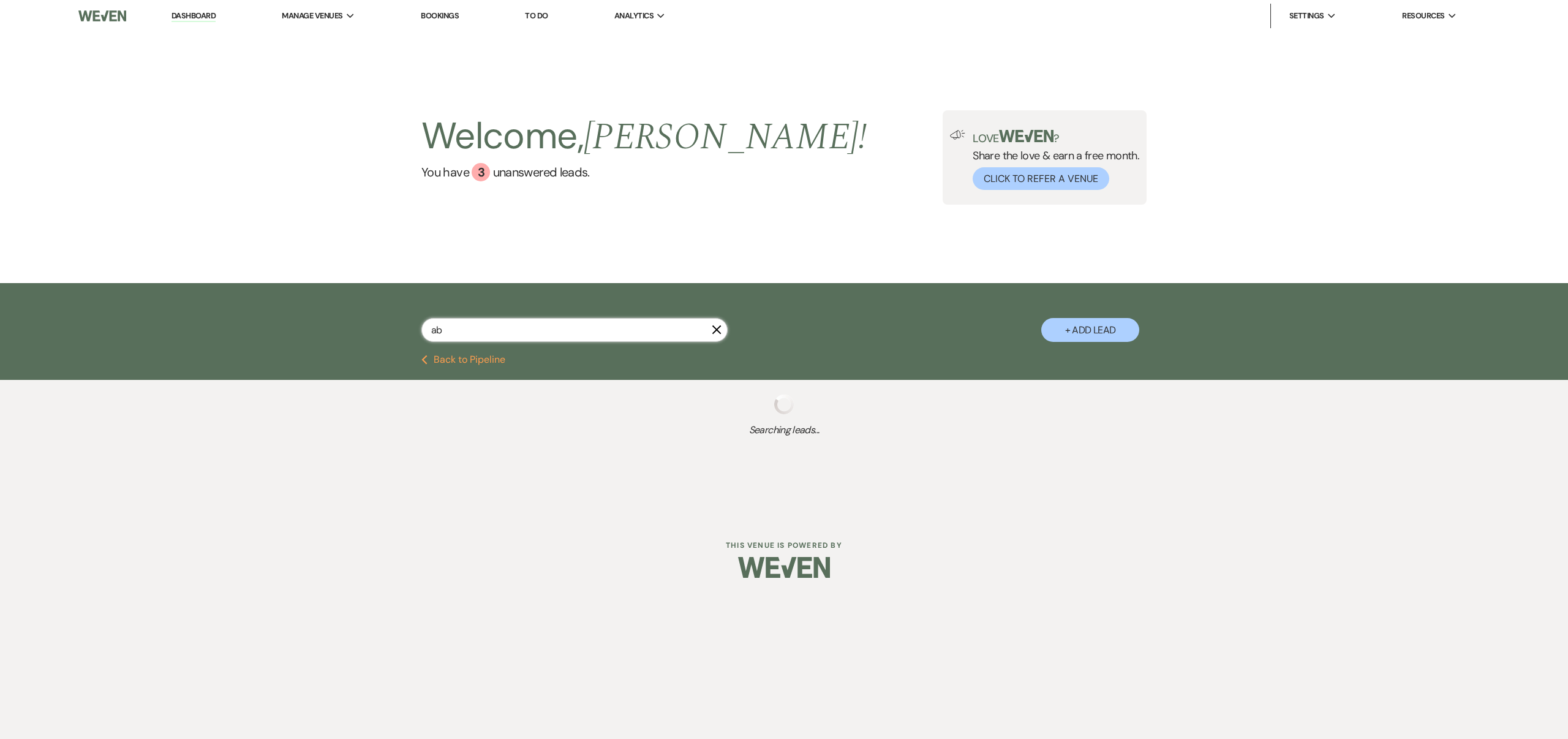
type input "abi"
select select "5"
select select "8"
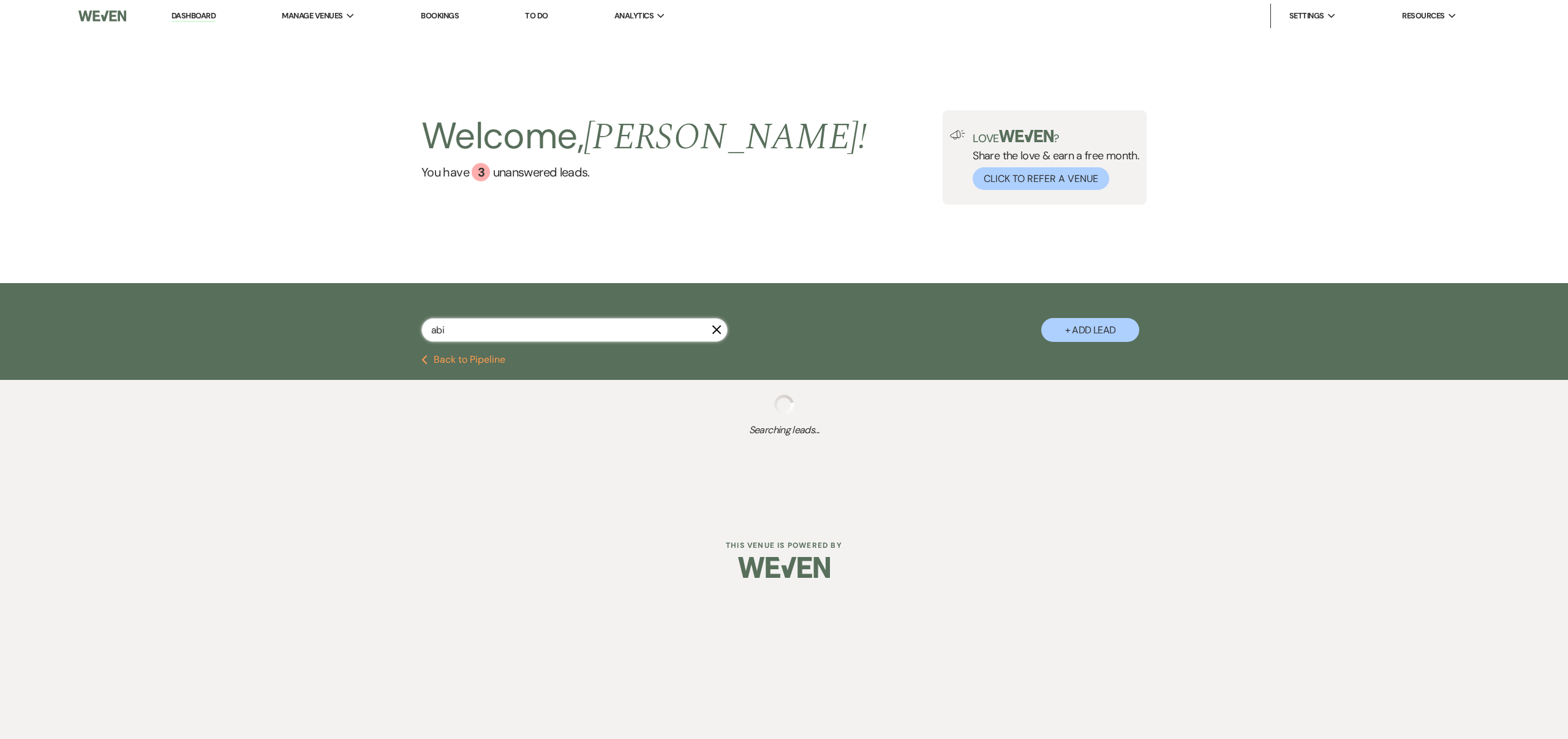
select select "5"
select select "8"
select select "6"
select select "8"
select select "6"
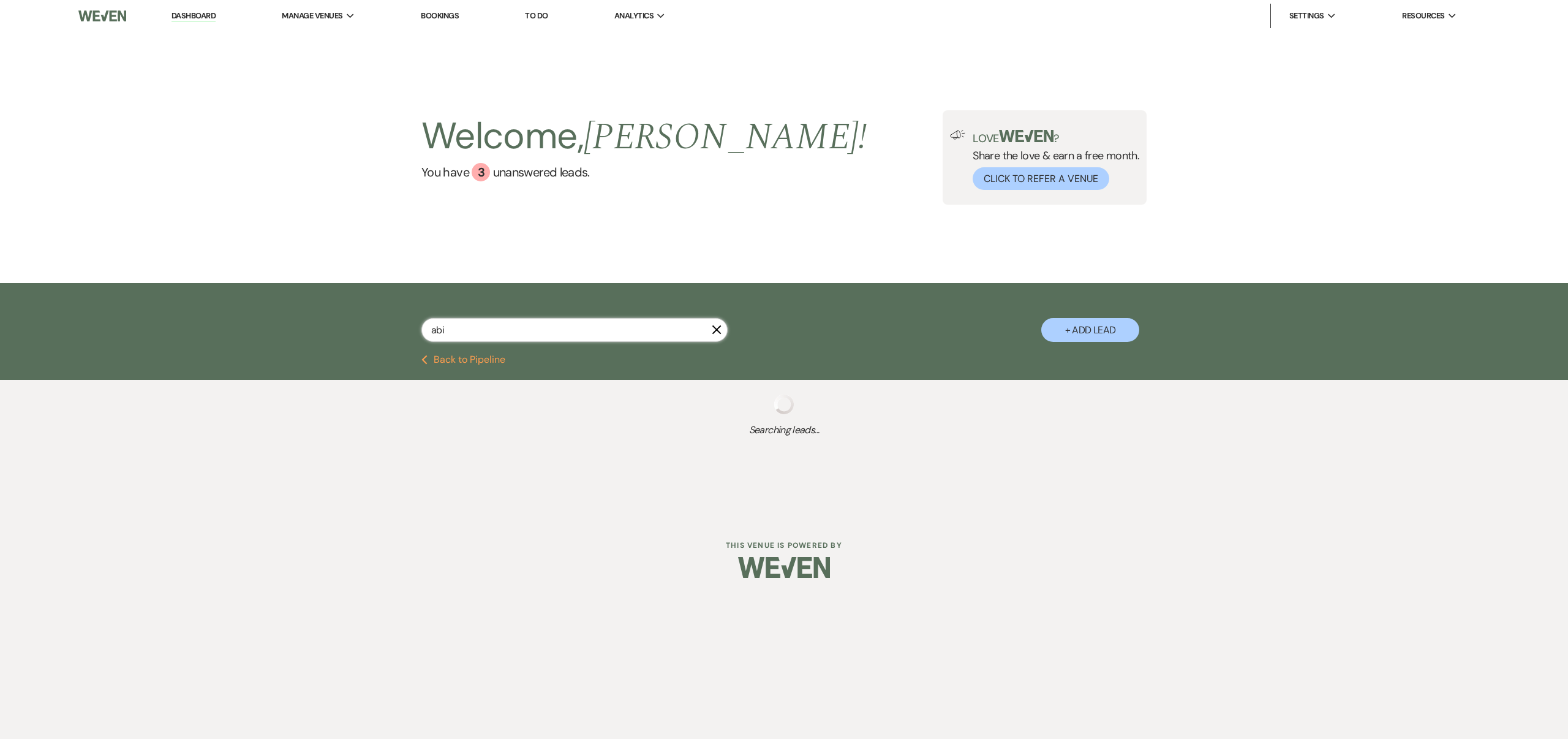
select select "8"
select select "5"
select select "8"
select select "5"
select select "8"
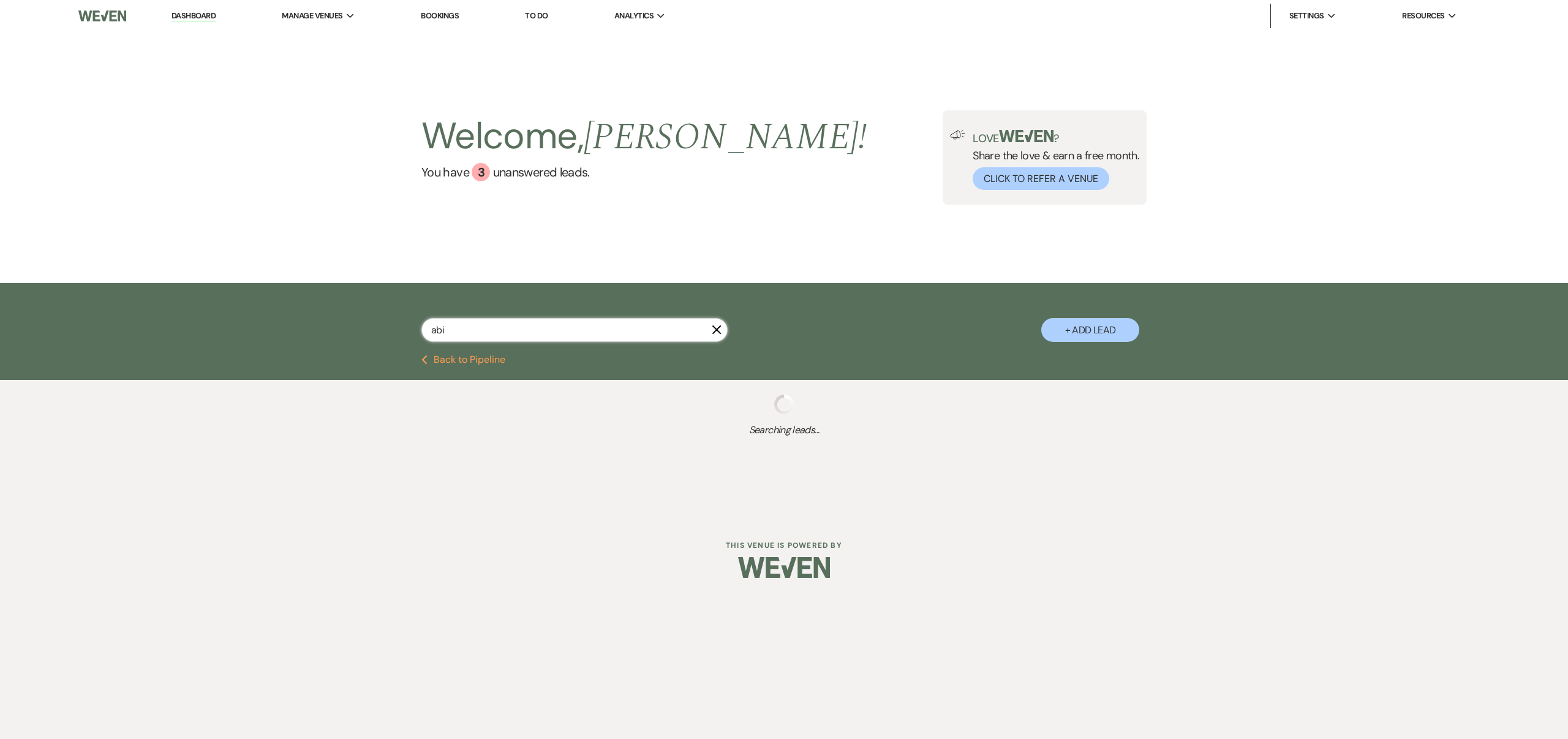
select select "6"
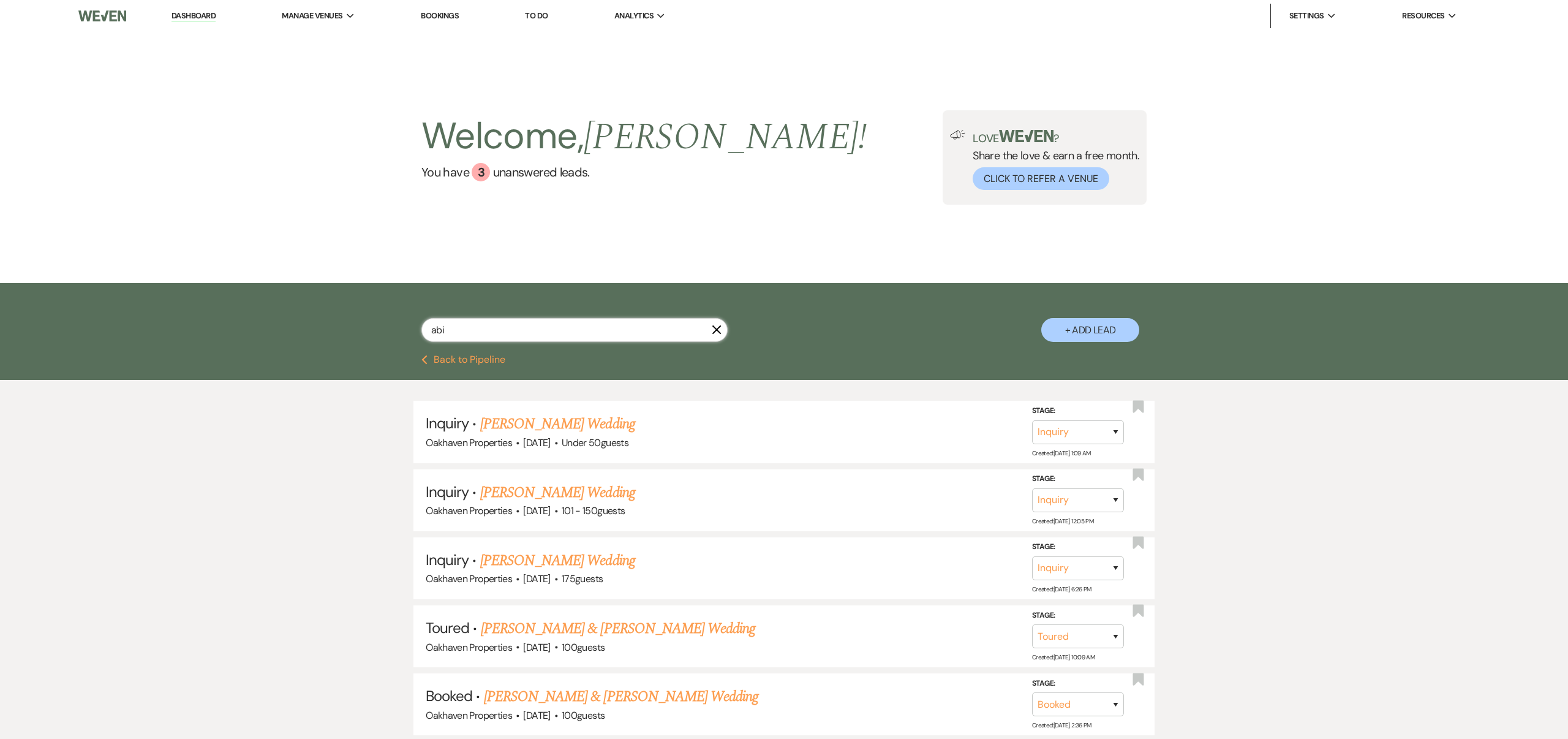
type input "abig"
select select "5"
select select "8"
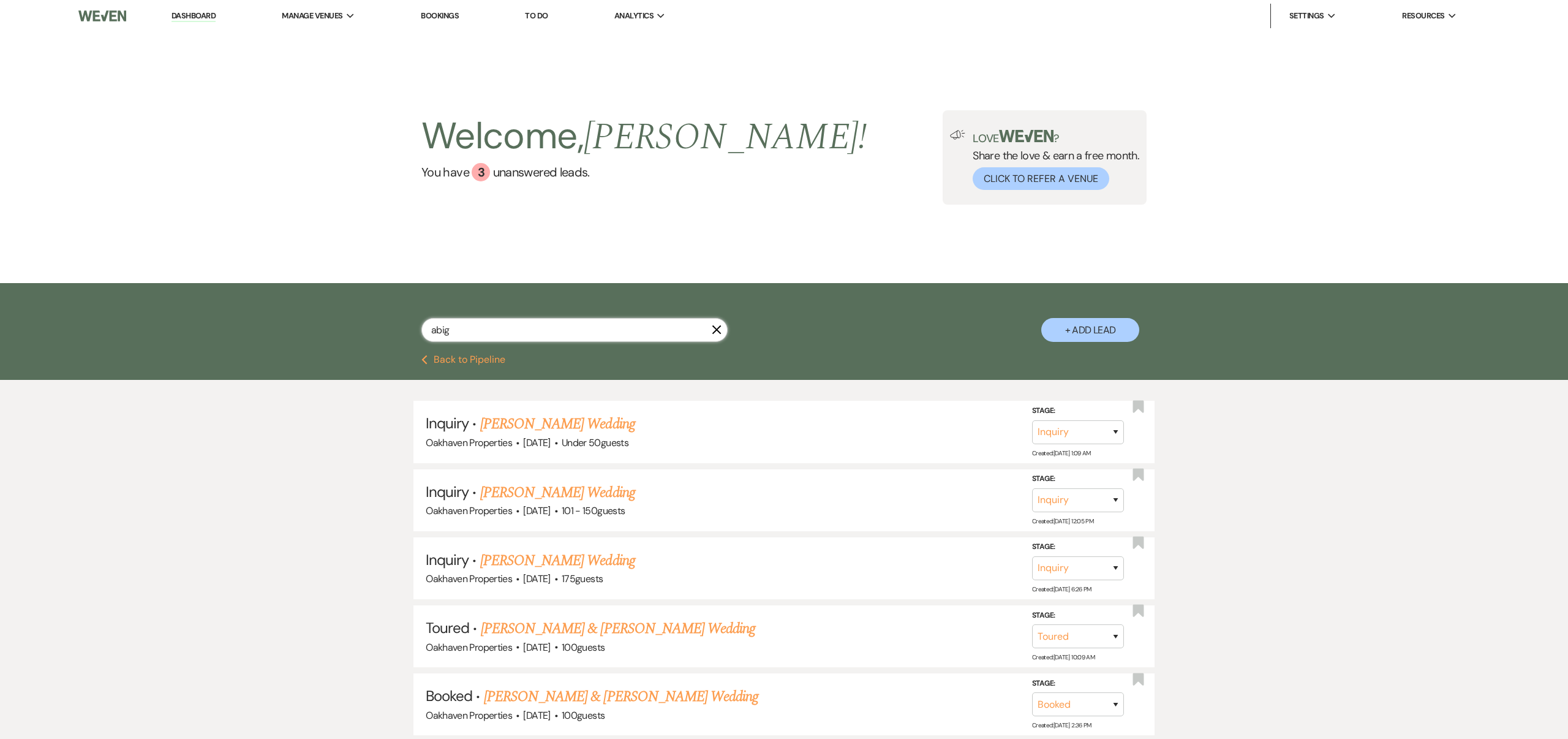
select select "5"
select select "8"
select select "6"
select select "8"
select select "6"
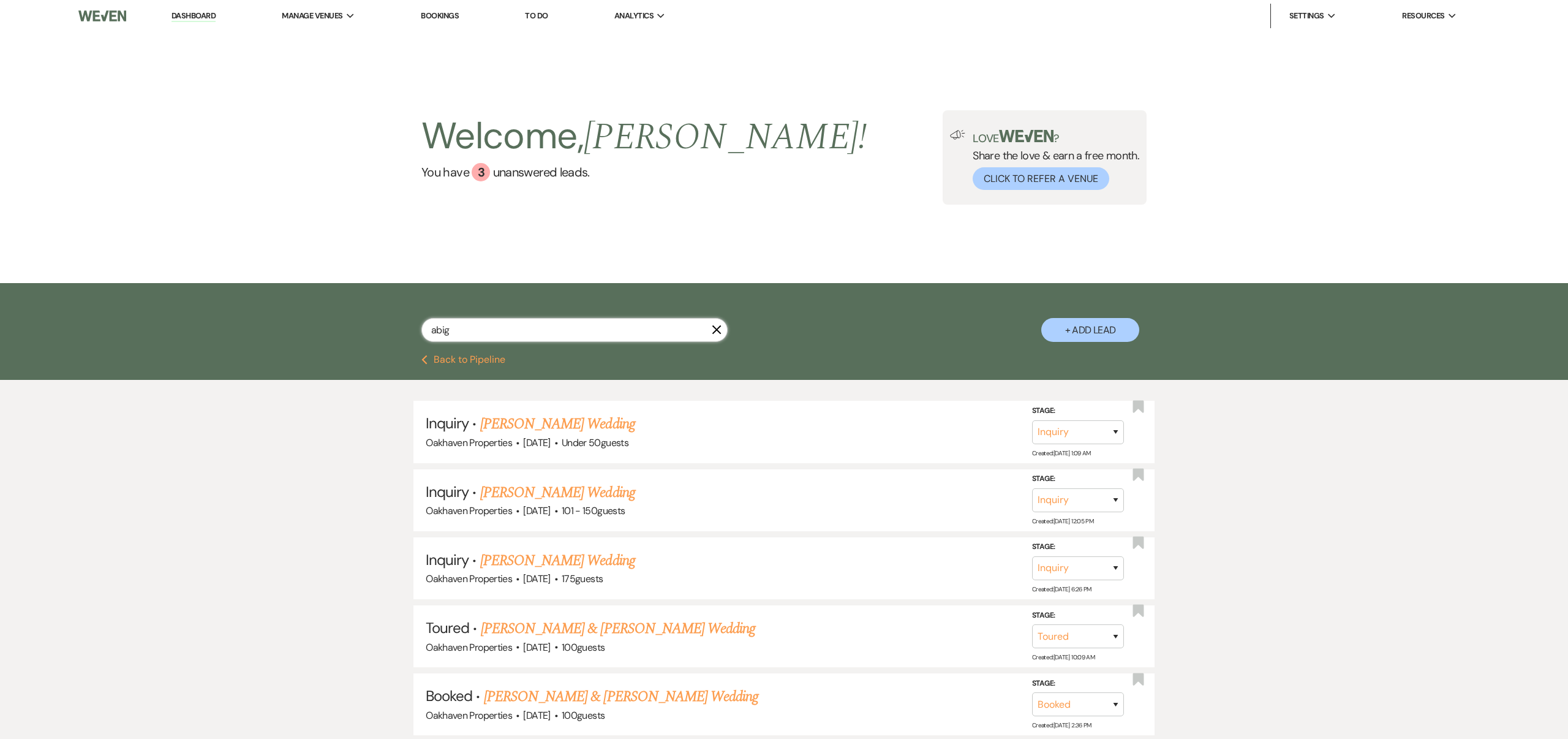
select select "8"
select select "6"
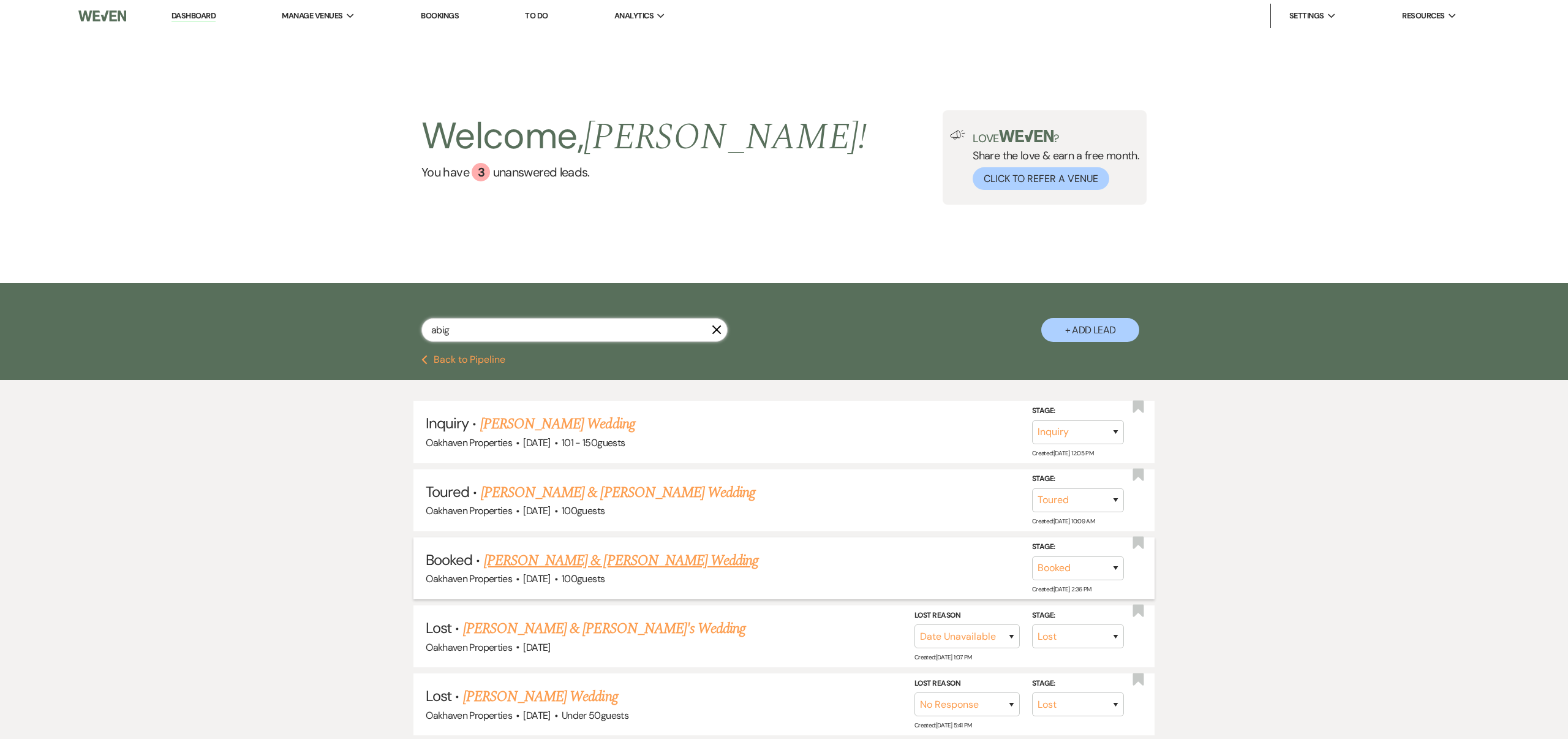
type input "abig"
click at [621, 559] on link "[PERSON_NAME] & [PERSON_NAME] Wedding" at bounding box center [621, 561] width 275 height 22
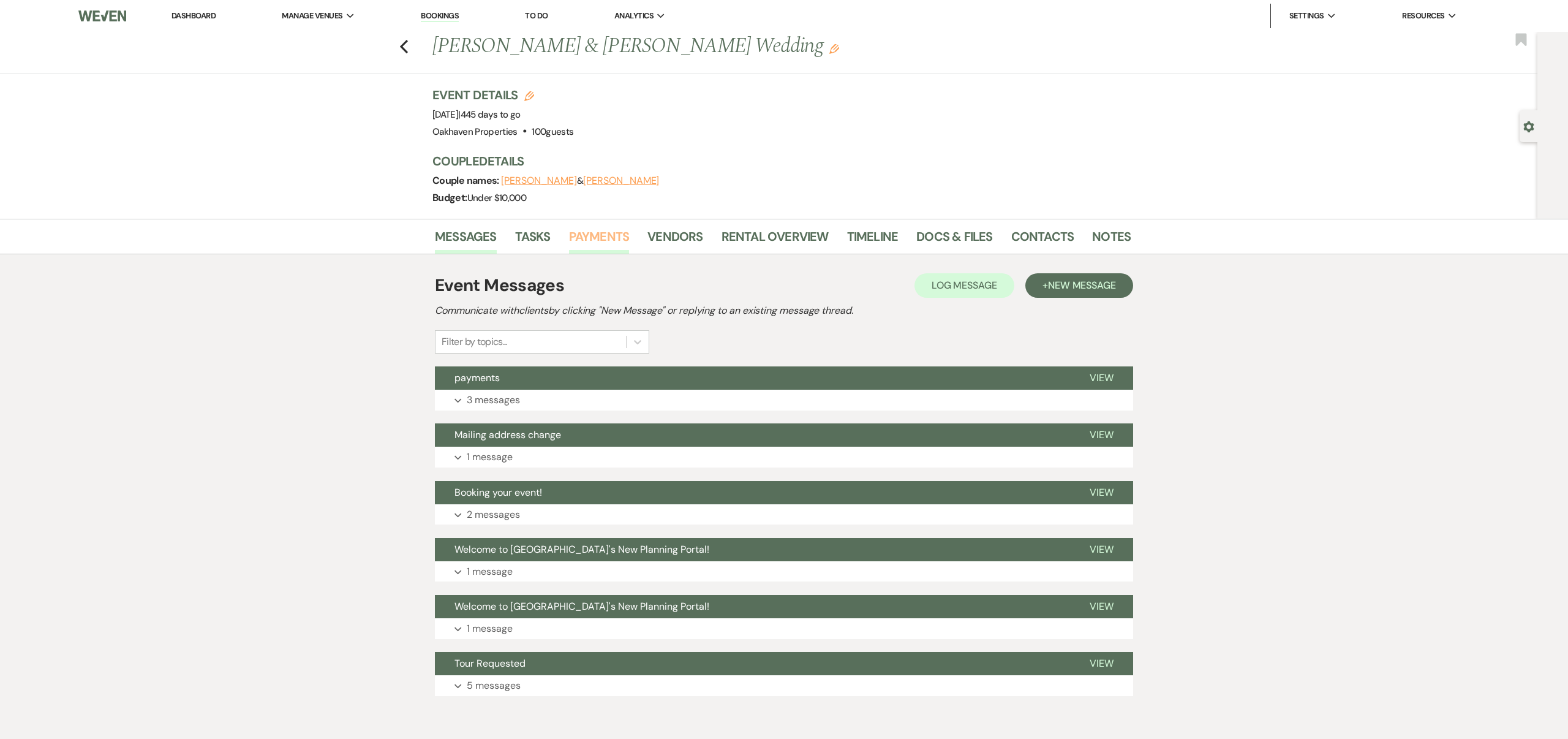
click at [609, 235] on link "Payments" at bounding box center [599, 240] width 60 height 27
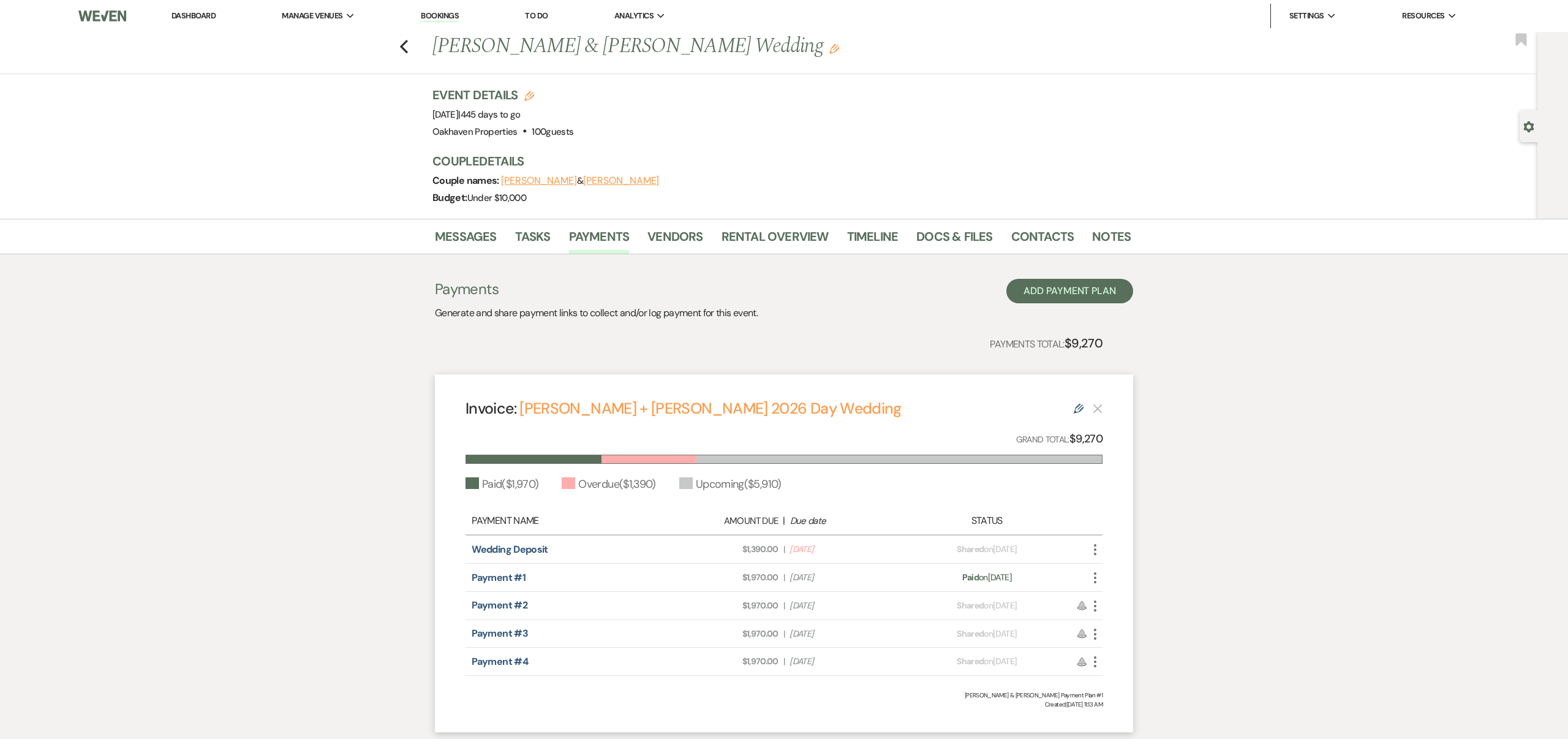
click at [1096, 549] on use "button" at bounding box center [1095, 550] width 3 height 11
click at [1134, 612] on button "Check [PERSON_NAME] [PERSON_NAME] as Paid" at bounding box center [1150, 615] width 123 height 21
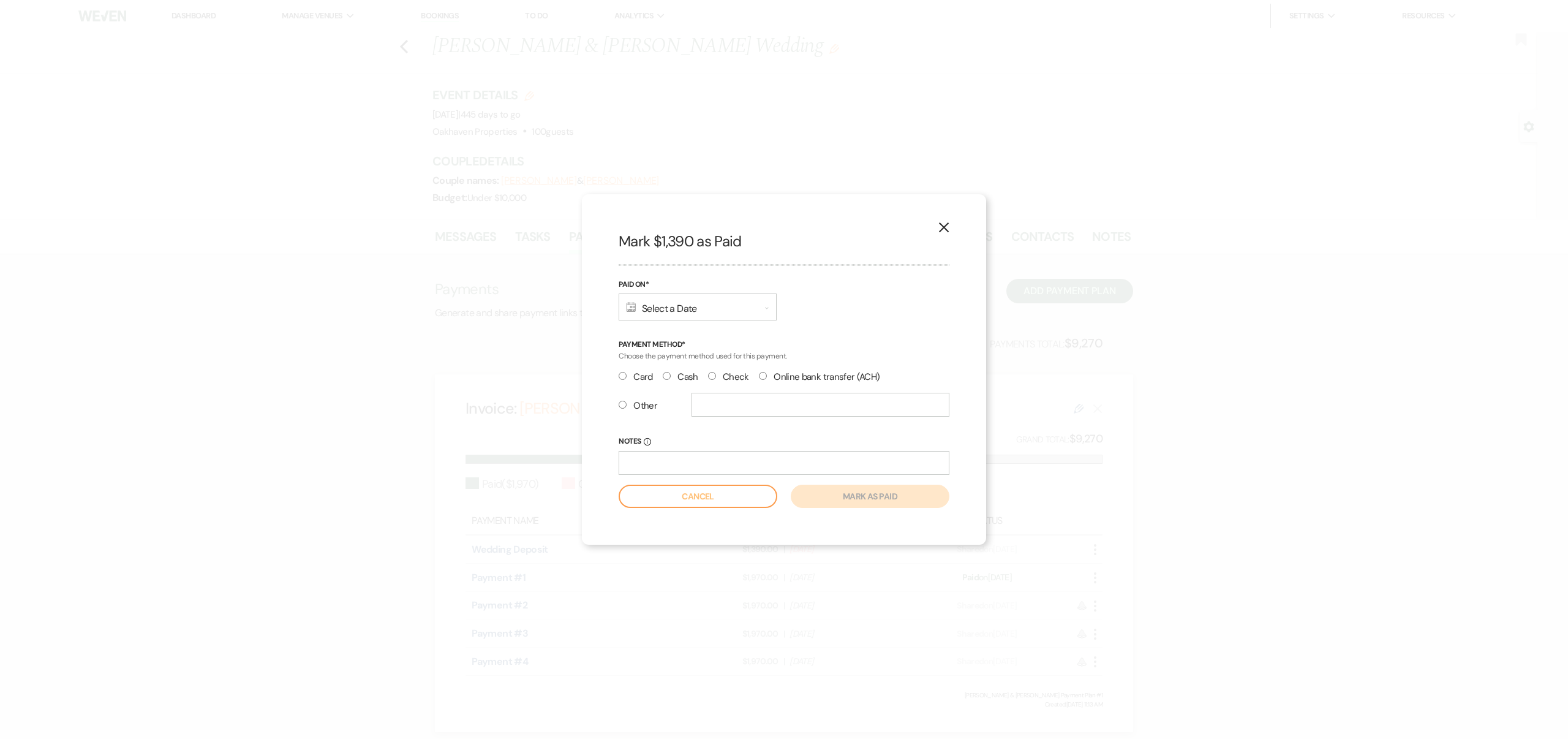
click at [682, 305] on div "Calendar Select a Date Expand" at bounding box center [697, 307] width 158 height 27
click at [639, 344] on icon "Previous" at bounding box center [637, 346] width 6 height 7
click at [684, 393] on div "1" at bounding box center [686, 396] width 9 height 13
click at [710, 376] on input "Check" at bounding box center [712, 376] width 8 height 8
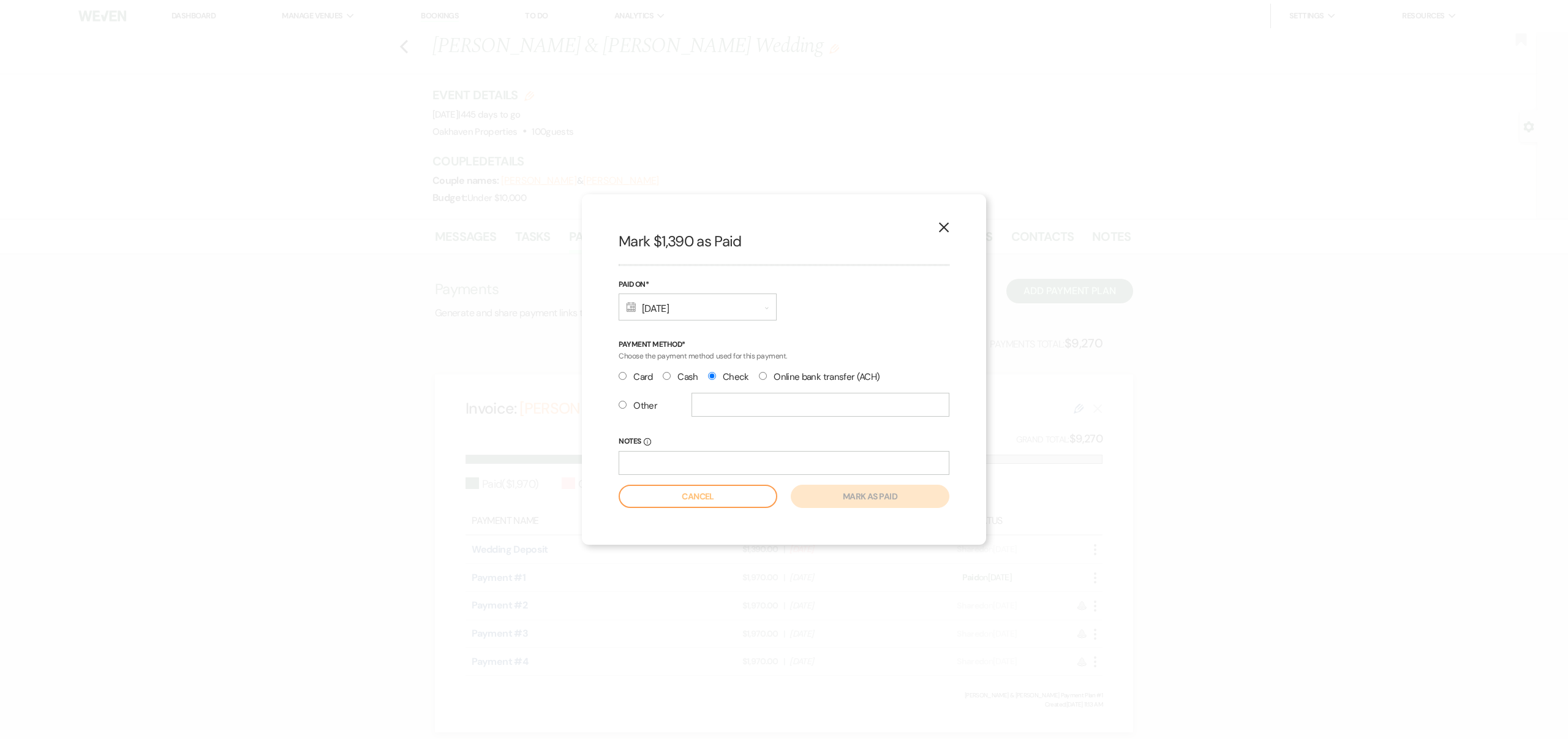
radio input "true"
click at [876, 492] on button "Mark as paid" at bounding box center [870, 496] width 159 height 23
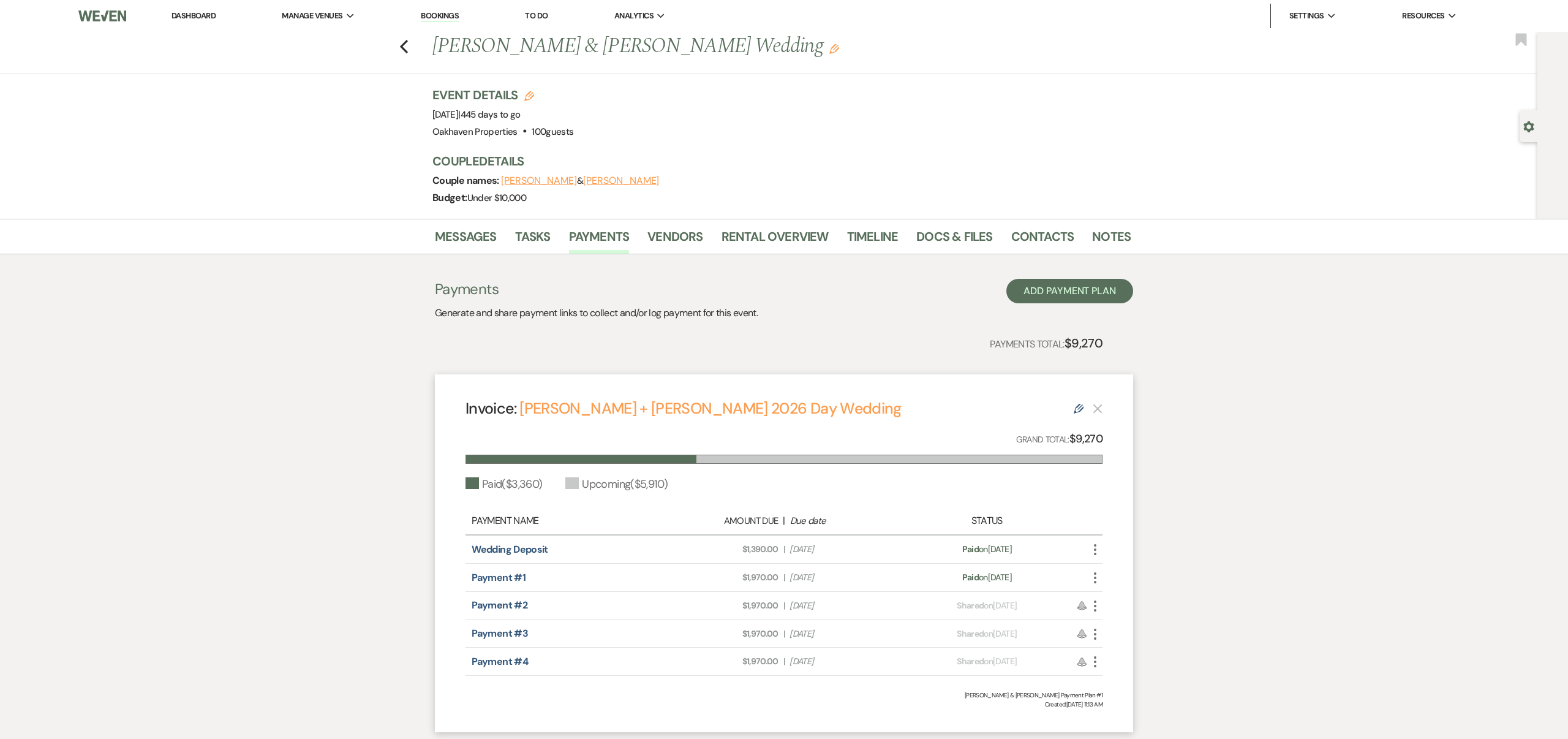
scroll to position [85, 0]
